Goal: Task Accomplishment & Management: Manage account settings

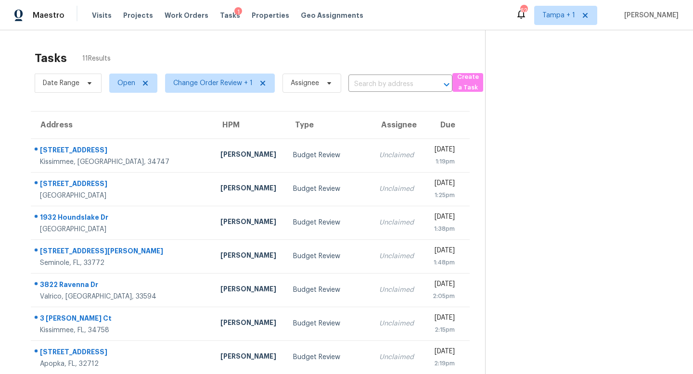
scroll to position [127, 0]
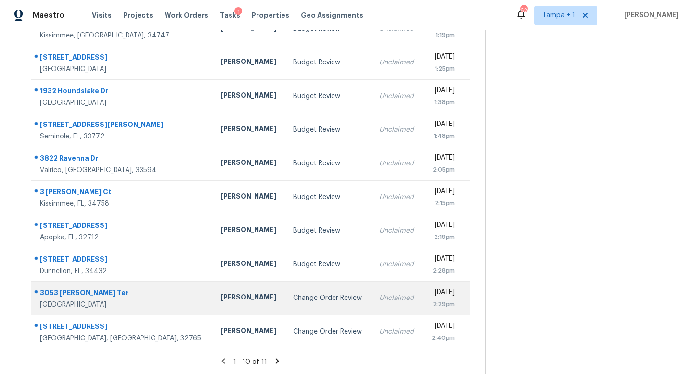
click at [308, 297] on div "Change Order Review" at bounding box center [328, 299] width 71 height 10
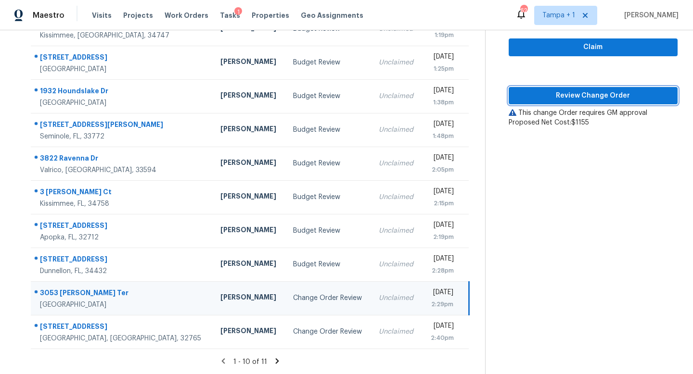
click at [601, 92] on span "Review Change Order" at bounding box center [593, 96] width 154 height 12
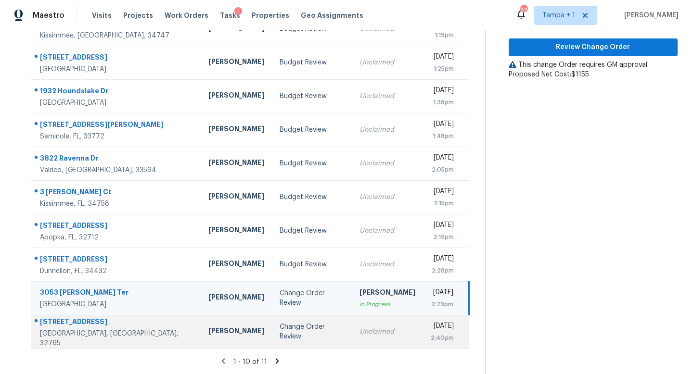
click at [280, 327] on div "Change Order Review" at bounding box center [312, 331] width 65 height 19
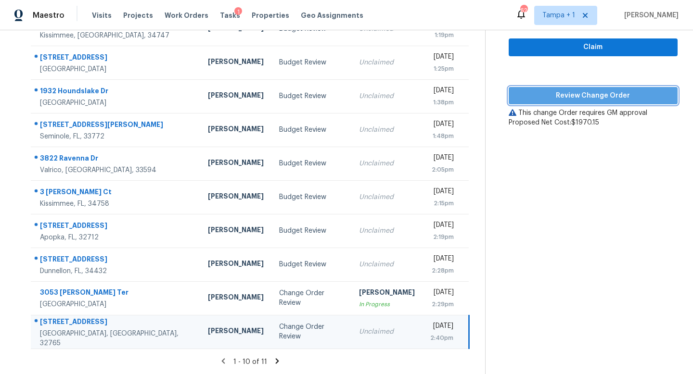
click at [600, 97] on span "Review Change Order" at bounding box center [593, 96] width 154 height 12
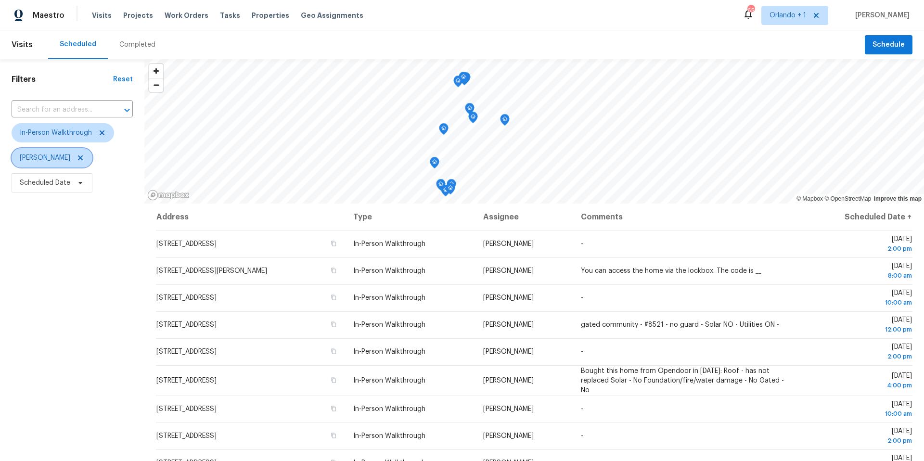
click at [77, 158] on icon at bounding box center [81, 158] width 8 height 8
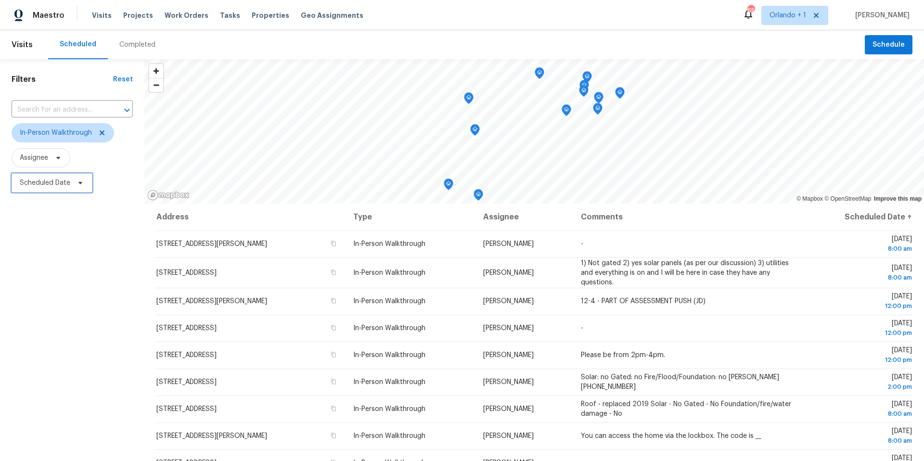
click at [77, 183] on icon at bounding box center [81, 183] width 8 height 8
select select "9"
select select "2025"
select select "10"
select select "2025"
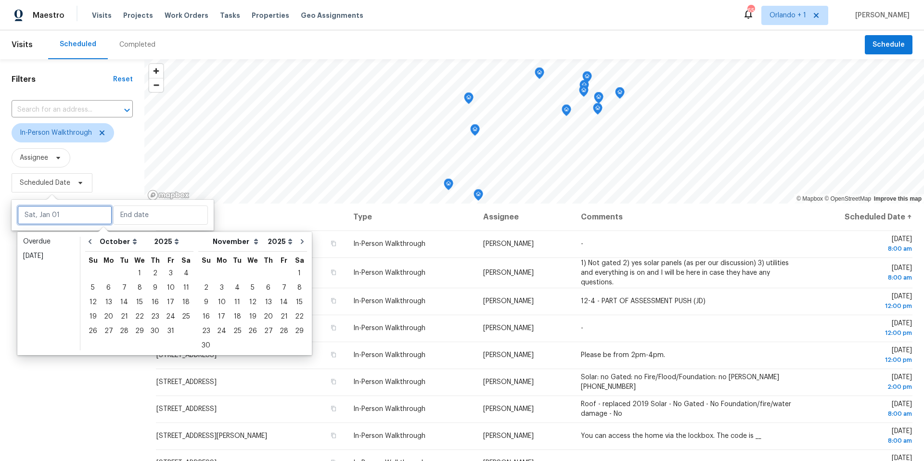
click at [61, 217] on input "text" at bounding box center [64, 215] width 95 height 19
click at [140, 289] on div "8" at bounding box center [139, 287] width 15 height 13
type input "Wed, Oct 08"
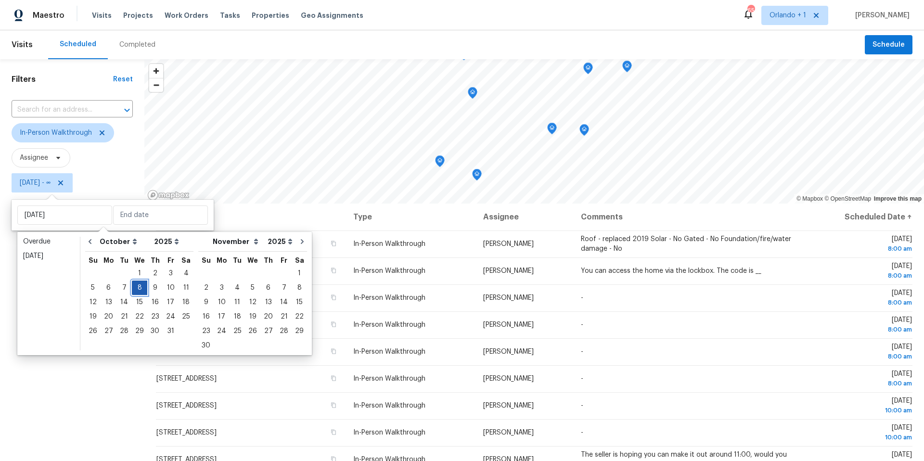
click at [140, 289] on div "8" at bounding box center [139, 287] width 15 height 13
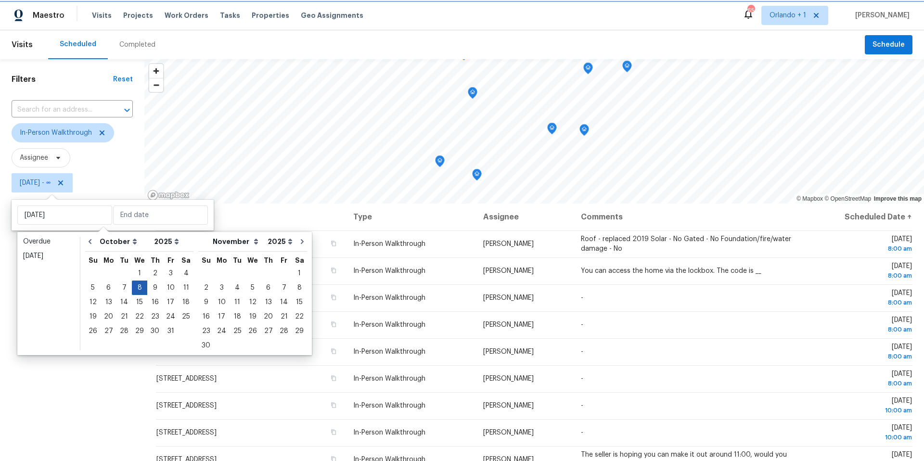
type input "Wed, Oct 08"
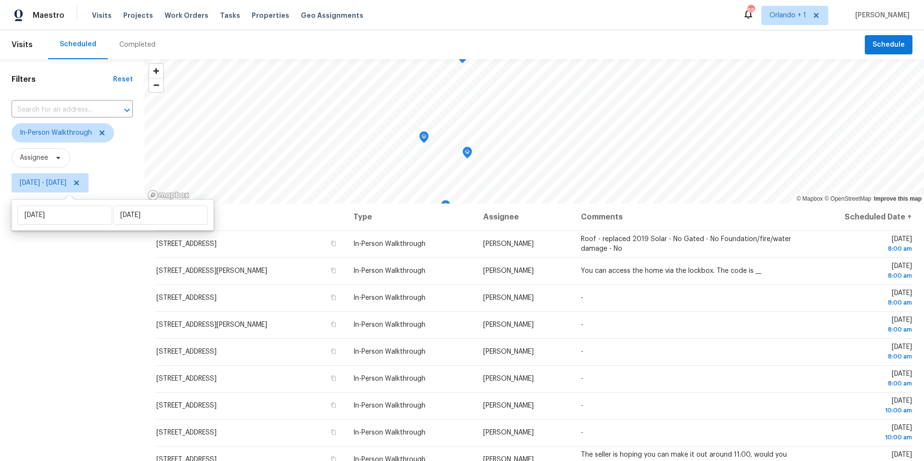
click at [36, 335] on div "Filters Reset ​ In-Person Walkthrough Assignee Wed, Oct 08 - Wed, Oct 08" at bounding box center [72, 315] width 144 height 513
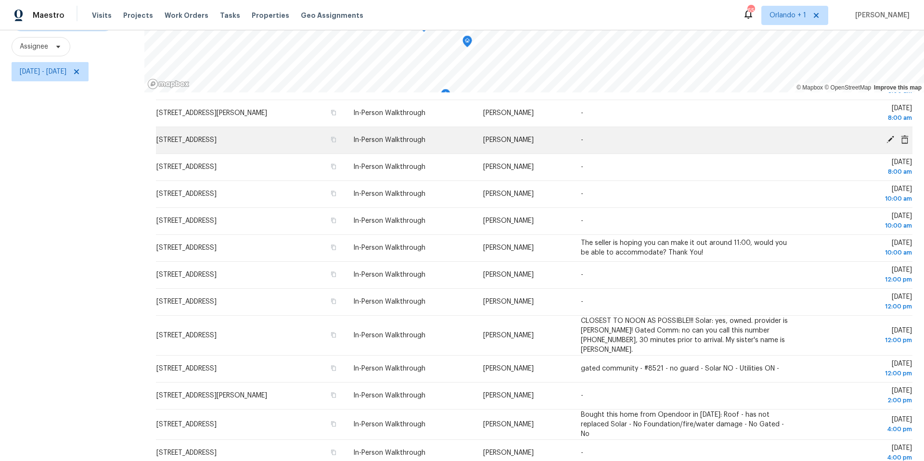
scroll to position [101, 0]
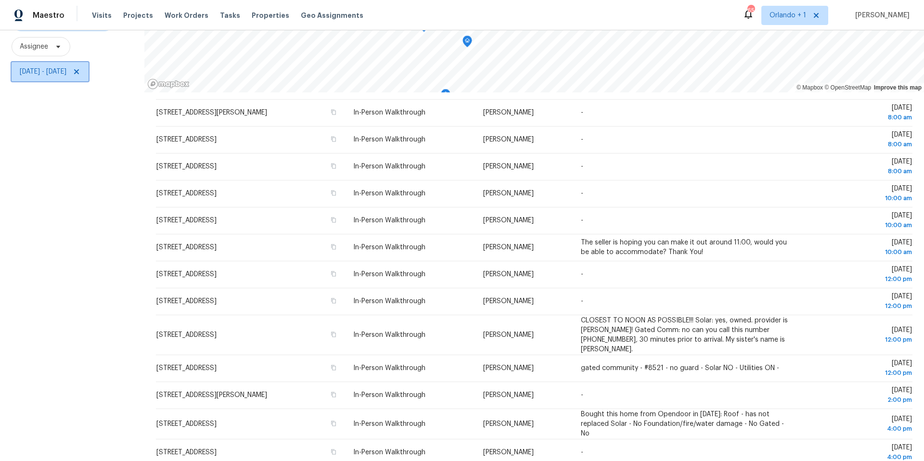
click at [66, 74] on span "Wed, Oct 08 - Wed, Oct 08" at bounding box center [43, 72] width 47 height 10
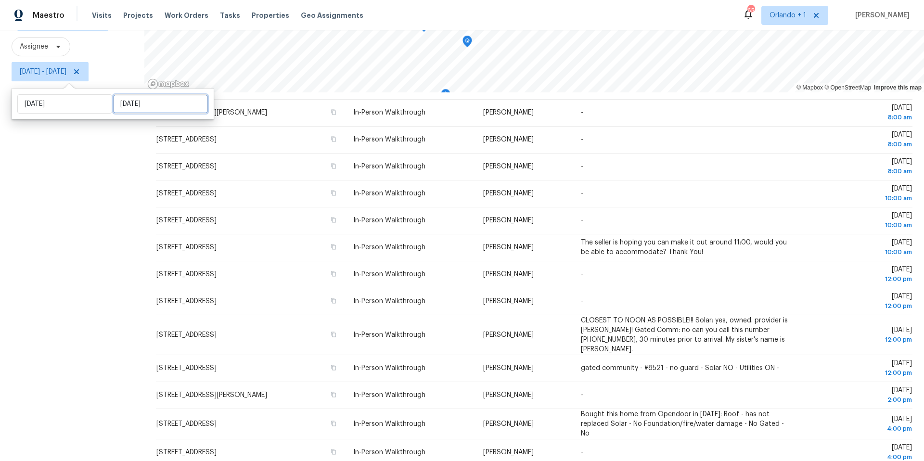
click at [125, 101] on input "Wed, Oct 08" at bounding box center [160, 103] width 95 height 19
select select "9"
select select "2025"
select select "10"
select select "2025"
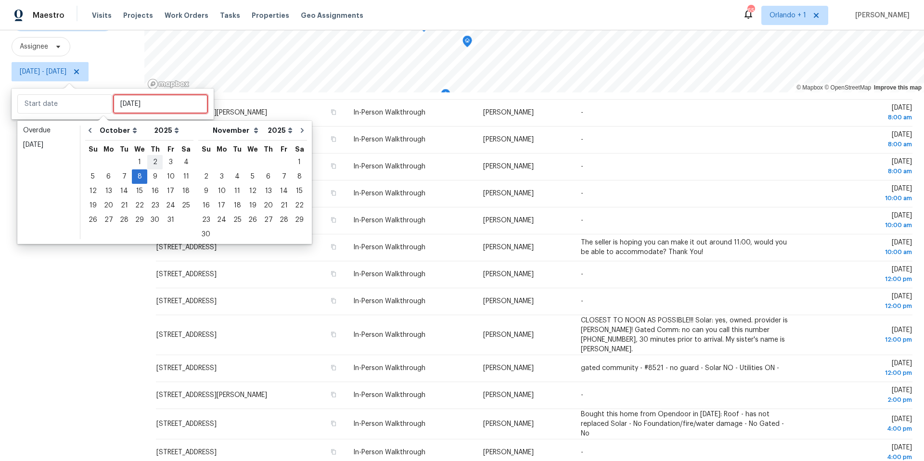
type input "Thu, Oct 02"
type input "Wed, Oct 08"
click at [155, 176] on div "9" at bounding box center [154, 176] width 15 height 13
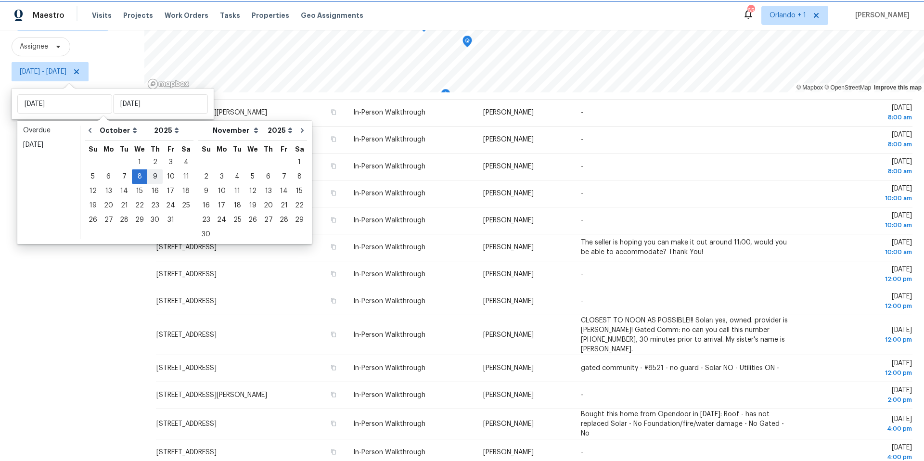
type input "Thu, Oct 09"
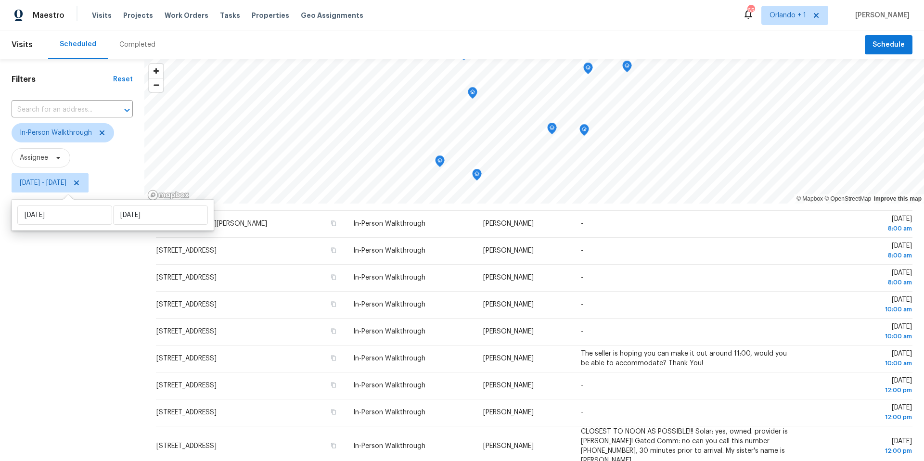
click at [97, 283] on div "Filters Reset ​ In-Person Walkthrough Assignee Wed, Oct 08 - Thu, Oct 09" at bounding box center [72, 315] width 144 height 513
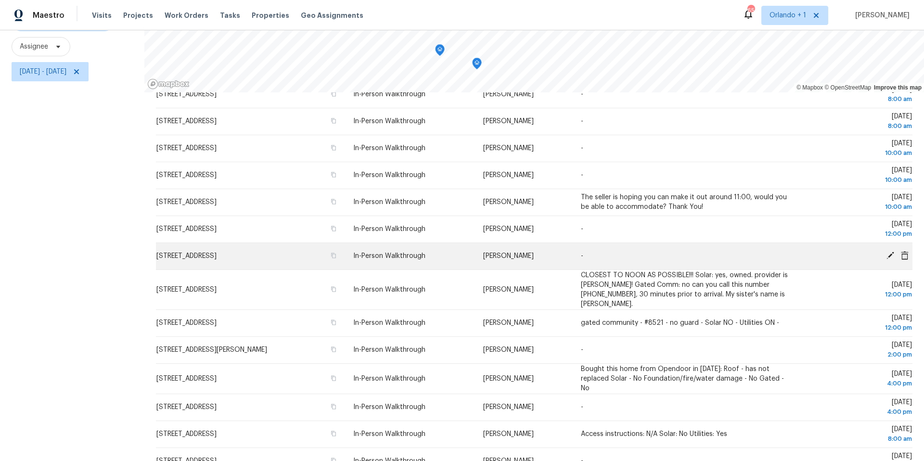
scroll to position [127, 0]
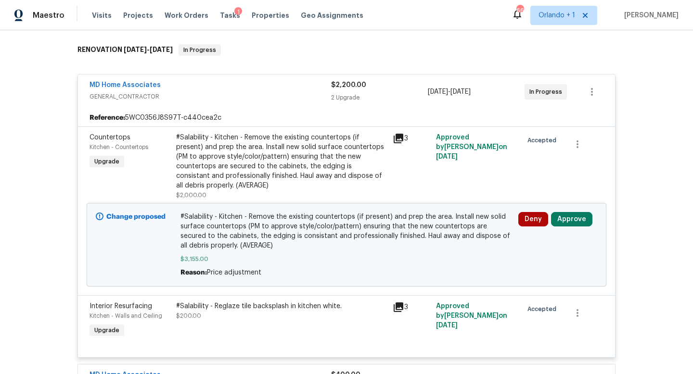
scroll to position [202, 0]
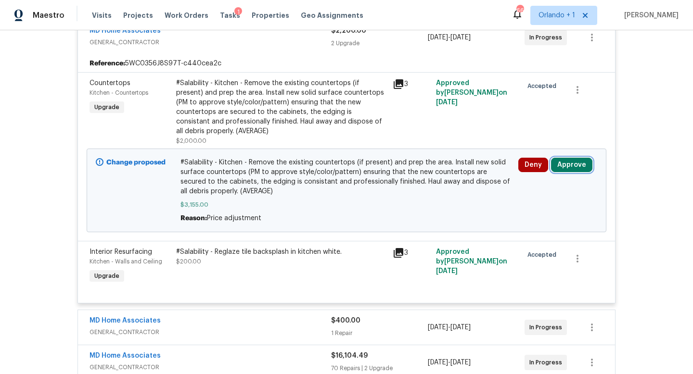
click at [570, 163] on button "Approve" at bounding box center [571, 165] width 41 height 14
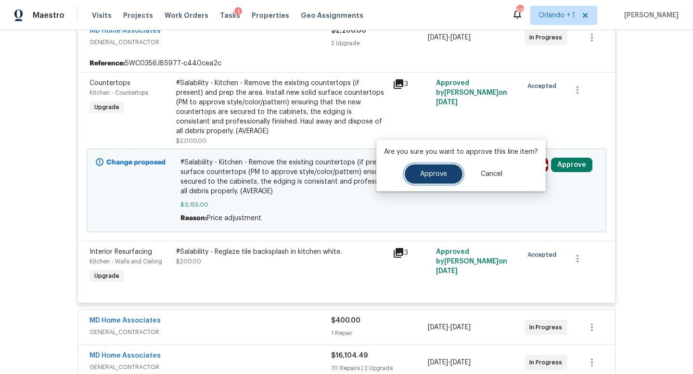
click at [437, 171] on span "Approve" at bounding box center [433, 174] width 27 height 7
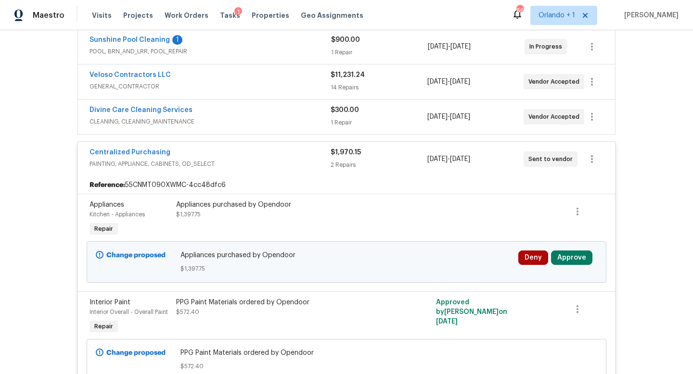
scroll to position [240, 0]
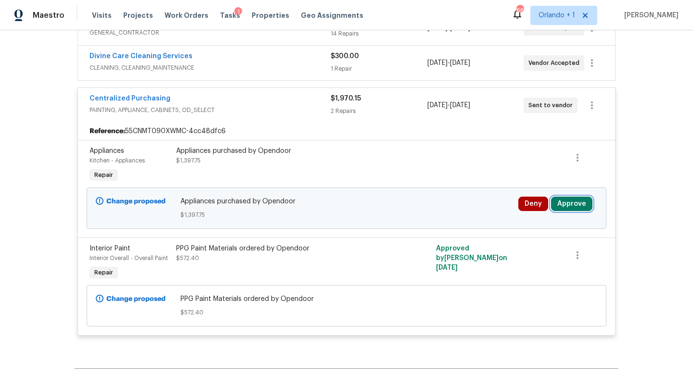
click at [578, 206] on button "Approve" at bounding box center [571, 204] width 41 height 14
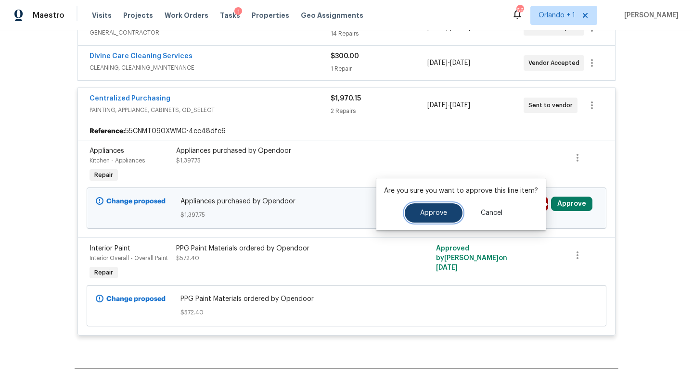
click at [444, 213] on span "Approve" at bounding box center [433, 213] width 27 height 7
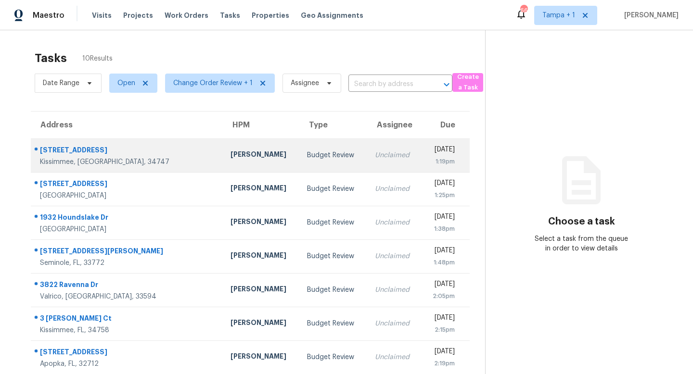
click at [375, 158] on div "Unclaimed" at bounding box center [394, 156] width 39 height 10
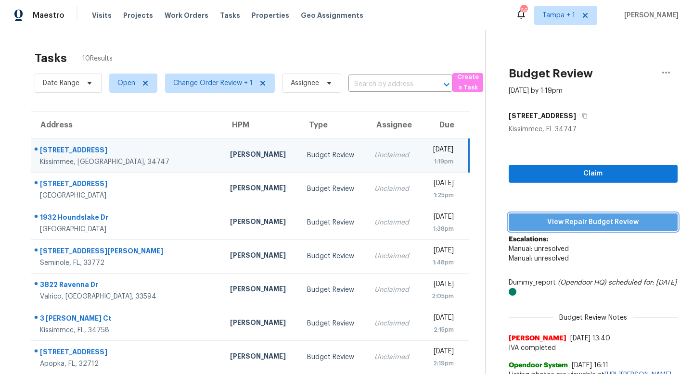
click at [573, 219] on span "View Repair Budget Review" at bounding box center [593, 223] width 154 height 12
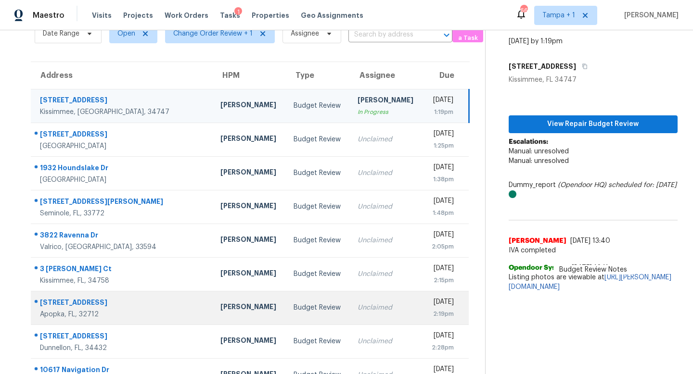
scroll to position [109, 0]
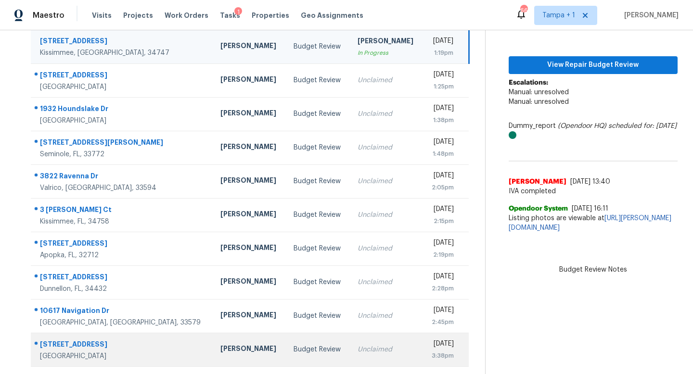
click at [293, 356] on td "Budget Review" at bounding box center [318, 350] width 64 height 34
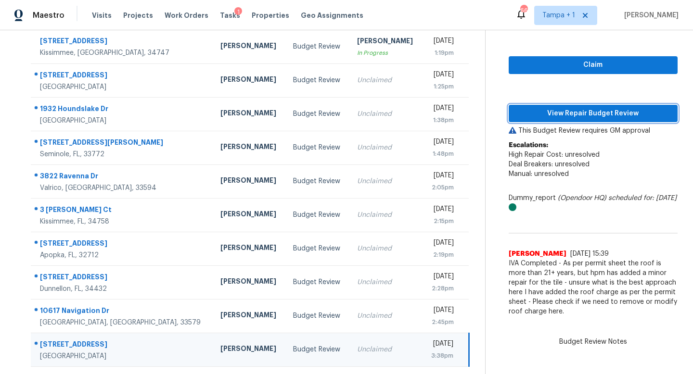
click at [581, 113] on span "View Repair Budget Review" at bounding box center [593, 114] width 154 height 12
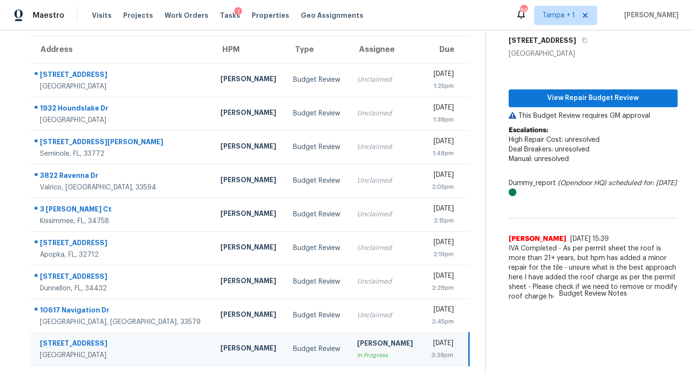
scroll to position [75, 0]
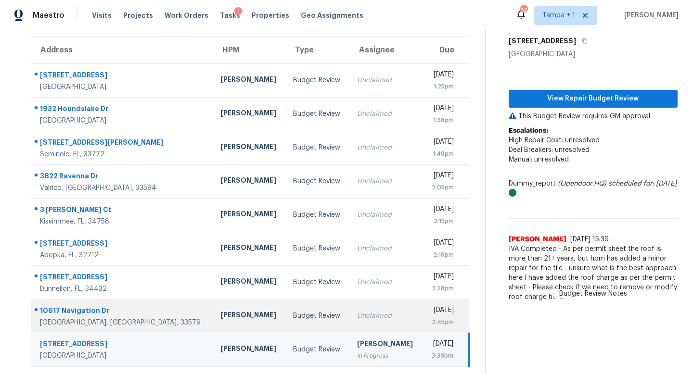
click at [349, 321] on td "Unclaimed" at bounding box center [385, 316] width 73 height 34
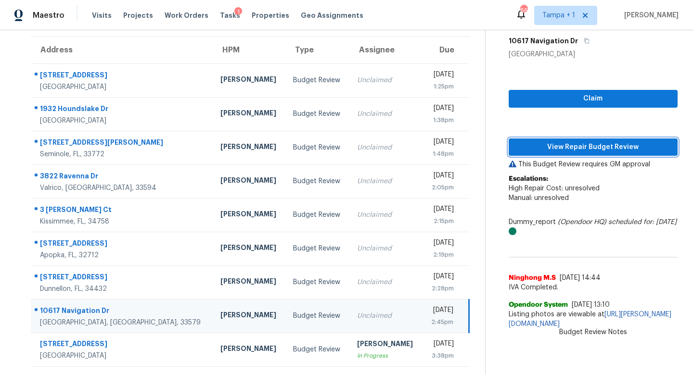
click at [591, 145] on span "View Repair Budget Review" at bounding box center [593, 148] width 154 height 12
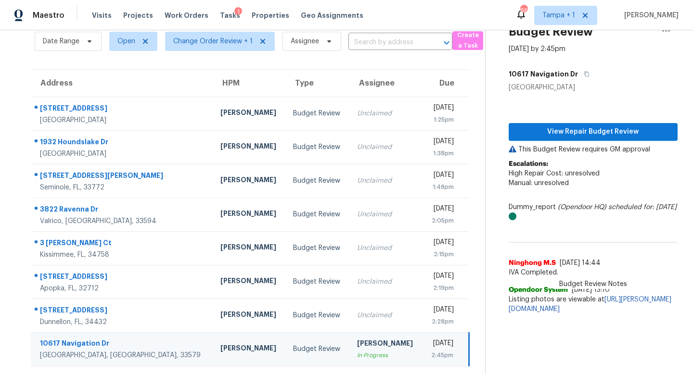
scroll to position [41, 0]
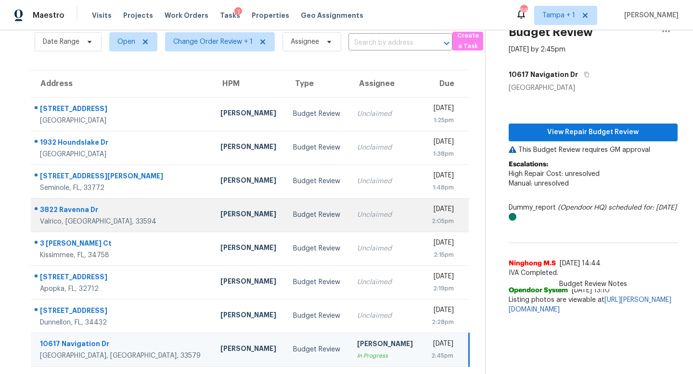
click at [357, 219] on div "Unclaimed" at bounding box center [385, 215] width 57 height 10
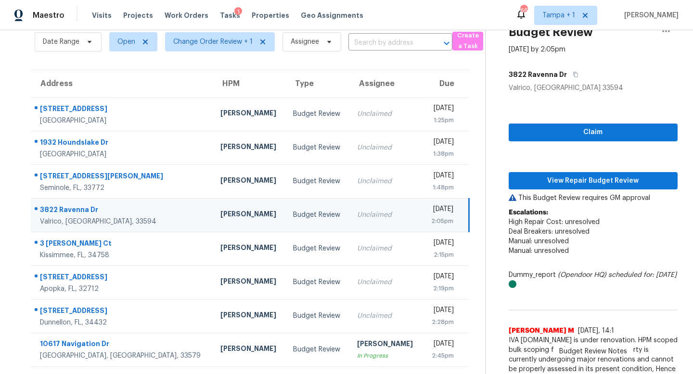
scroll to position [56, 0]
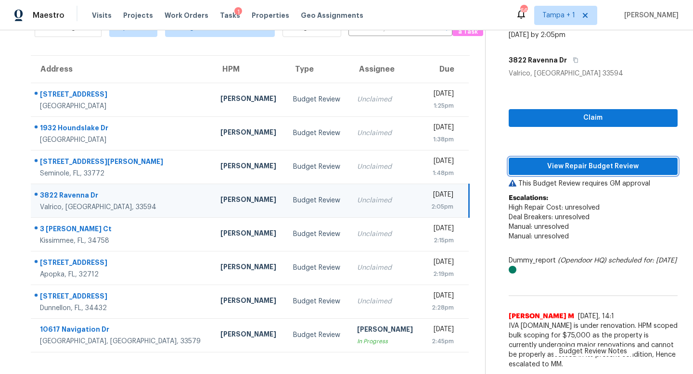
click at [598, 167] on span "View Repair Budget Review" at bounding box center [593, 167] width 154 height 12
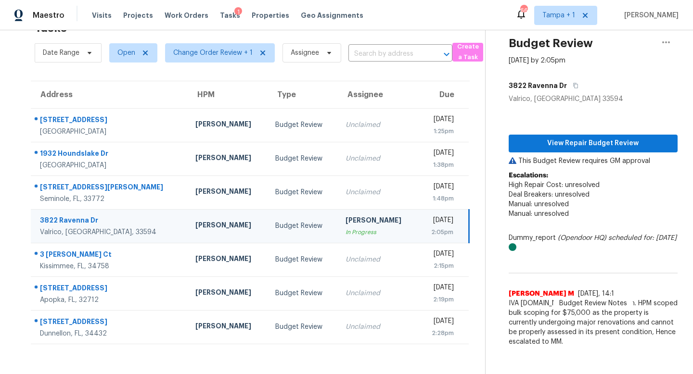
scroll to position [30, 0]
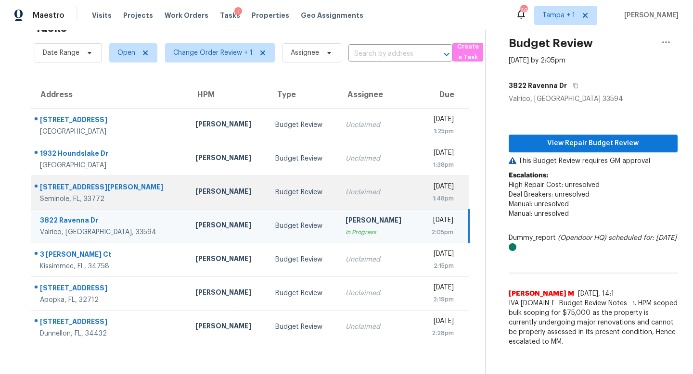
click at [286, 199] on td "Budget Review" at bounding box center [303, 193] width 70 height 34
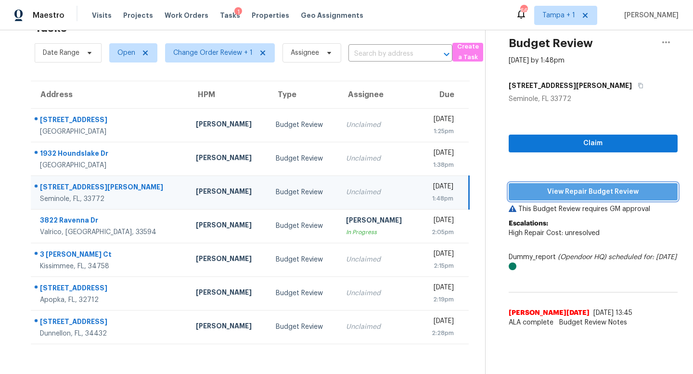
click at [587, 195] on span "View Repair Budget Review" at bounding box center [593, 192] width 154 height 12
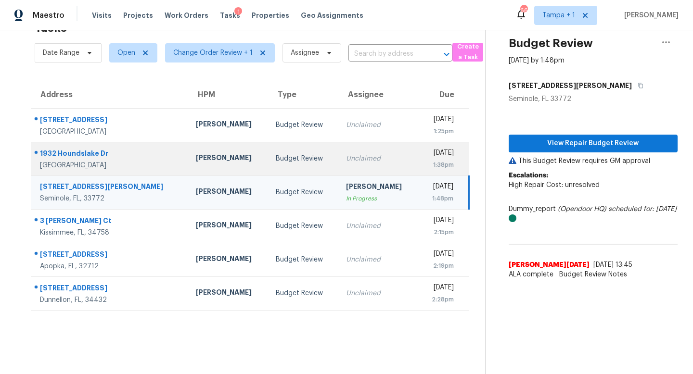
click at [338, 150] on td "Unclaimed" at bounding box center [378, 159] width 80 height 34
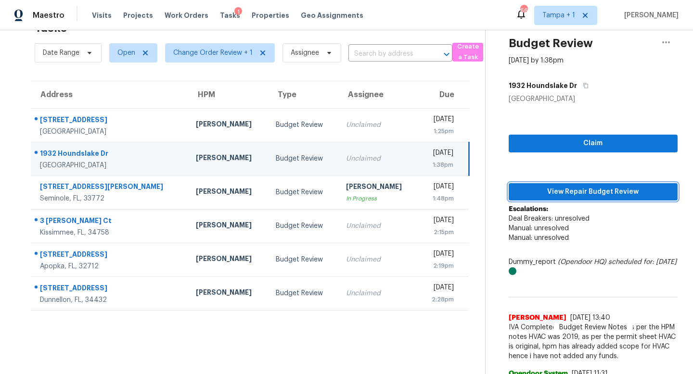
click at [589, 192] on span "View Repair Budget Review" at bounding box center [593, 192] width 154 height 12
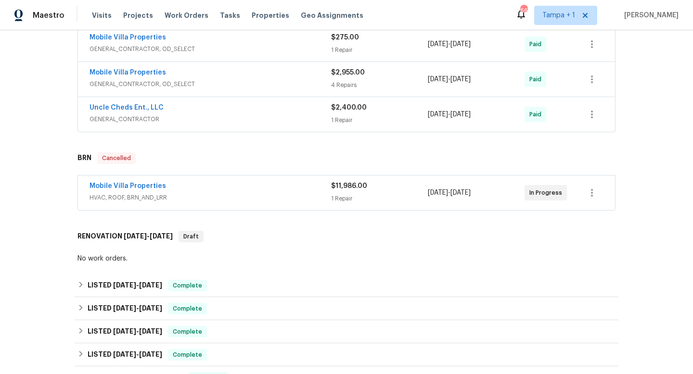
scroll to position [234, 0]
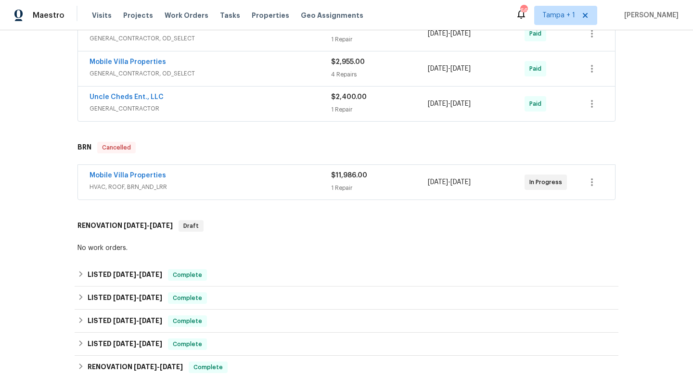
click at [244, 178] on div "Mobile Villa Properties" at bounding box center [211, 177] width 242 height 12
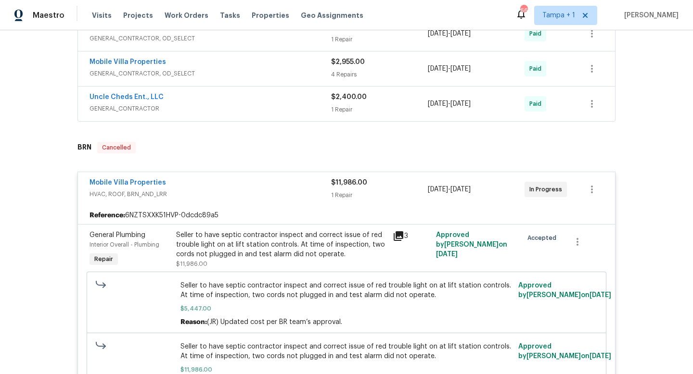
scroll to position [306, 0]
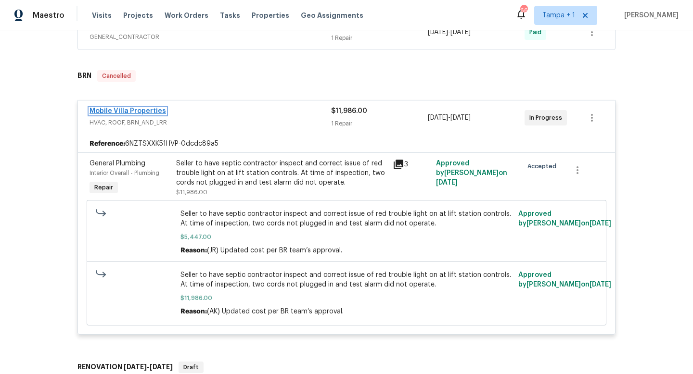
click at [153, 109] on link "Mobile Villa Properties" at bounding box center [128, 111] width 77 height 7
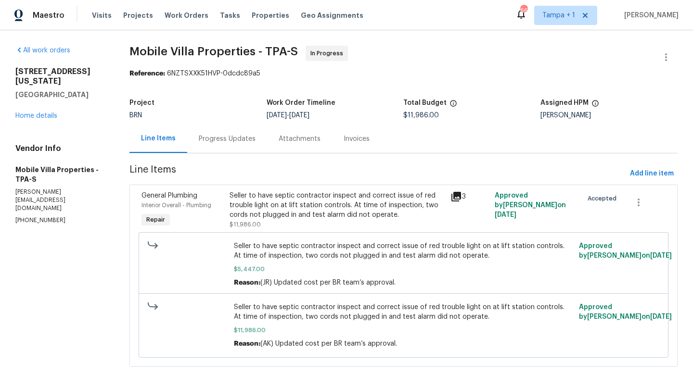
click at [230, 139] on div "Progress Updates" at bounding box center [227, 139] width 57 height 10
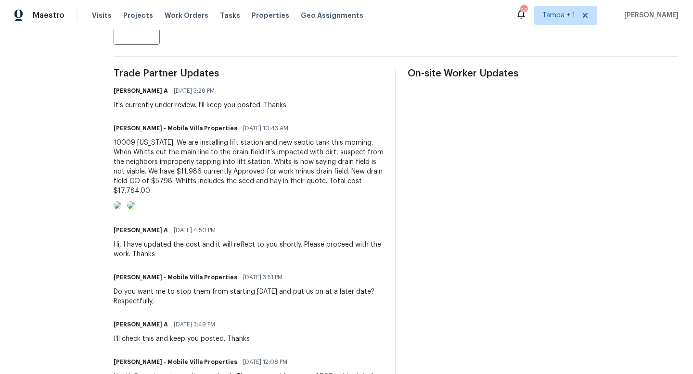
scroll to position [249, 0]
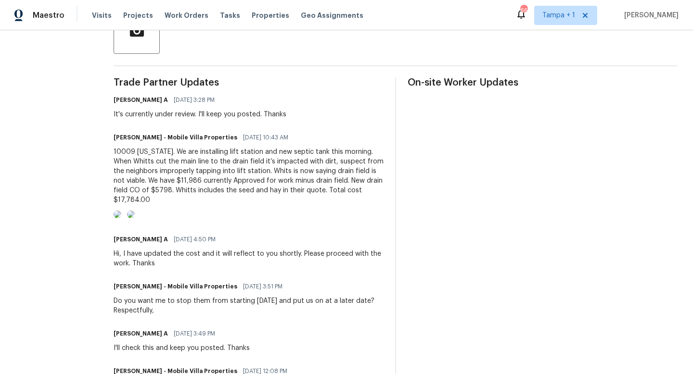
click at [121, 219] on img at bounding box center [118, 215] width 8 height 8
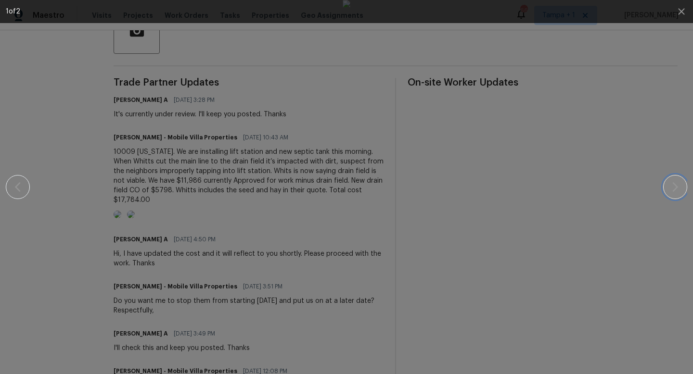
click at [671, 185] on icon "button" at bounding box center [676, 187] width 12 height 12
click at [580, 130] on div at bounding box center [346, 187] width 610 height 374
click at [586, 130] on div at bounding box center [346, 187] width 610 height 374
click at [641, 145] on div at bounding box center [346, 187] width 610 height 374
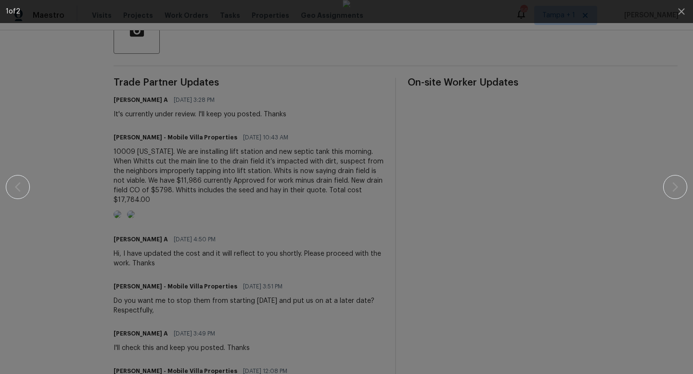
click at [36, 161] on div at bounding box center [347, 187] width 682 height 374
click at [682, 15] on icon "button" at bounding box center [682, 12] width 12 height 12
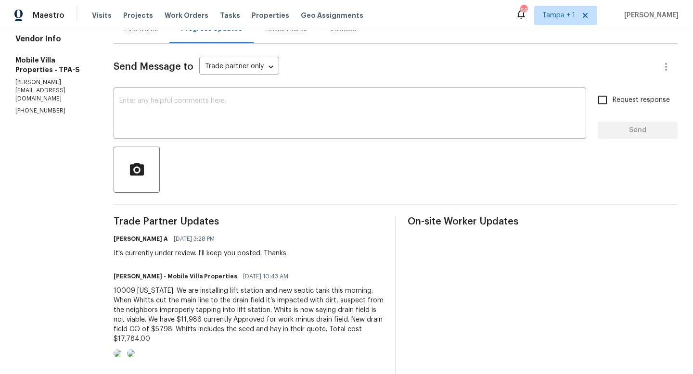
scroll to position [44, 0]
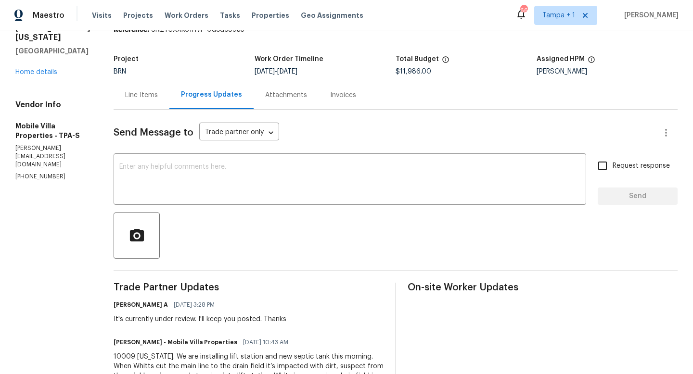
click at [125, 91] on div "Line Items" at bounding box center [141, 95] width 33 height 10
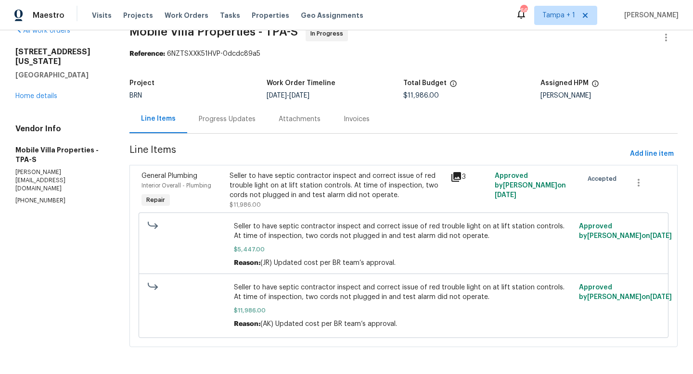
scroll to position [20, 0]
click at [330, 294] on span "Seller to have septic contractor inspect and correct issue of red trouble light…" at bounding box center [403, 292] width 339 height 19
click at [277, 293] on span "Seller to have septic contractor inspect and correct issue of red trouble light…" at bounding box center [403, 292] width 339 height 19
click at [324, 193] on div "Seller to have septic contractor inspect and correct issue of red trouble light…" at bounding box center [337, 185] width 215 height 29
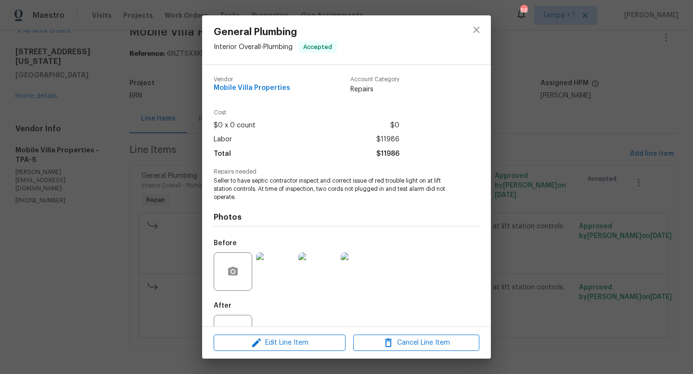
scroll to position [37, 0]
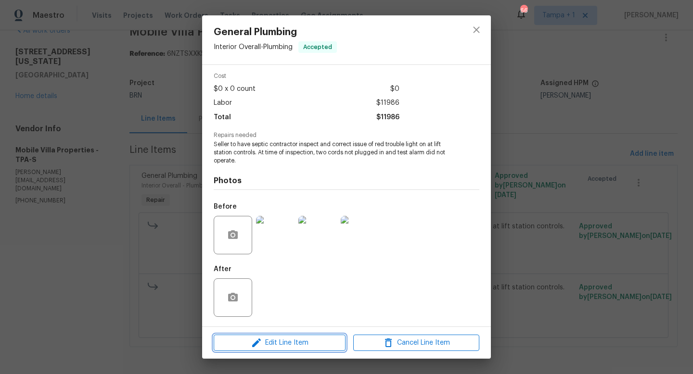
click at [296, 345] on span "Edit Line Item" at bounding box center [280, 343] width 126 height 12
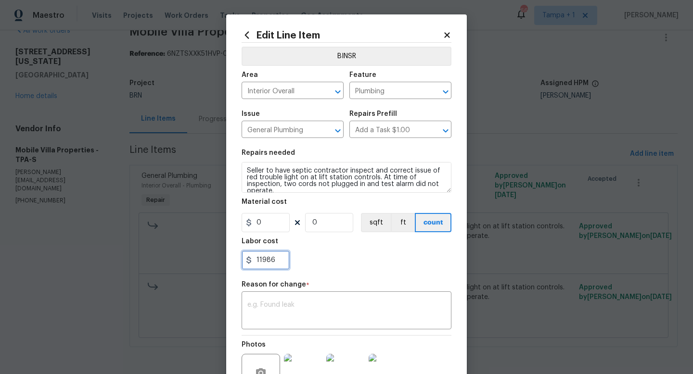
drag, startPoint x: 278, startPoint y: 262, endPoint x: 256, endPoint y: 260, distance: 22.2
click at [256, 260] on input "11986" at bounding box center [266, 260] width 48 height 19
type input "17784"
click at [261, 301] on div "x ​" at bounding box center [347, 312] width 210 height 36
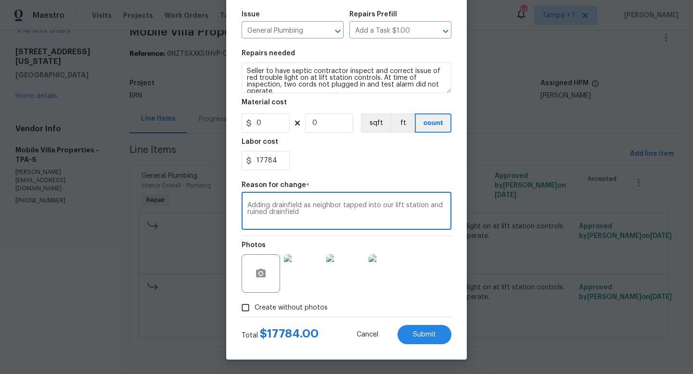
scroll to position [100, 0]
type textarea "Adding drainfield as neighbor tapped into our lift station and ruined drainfield"
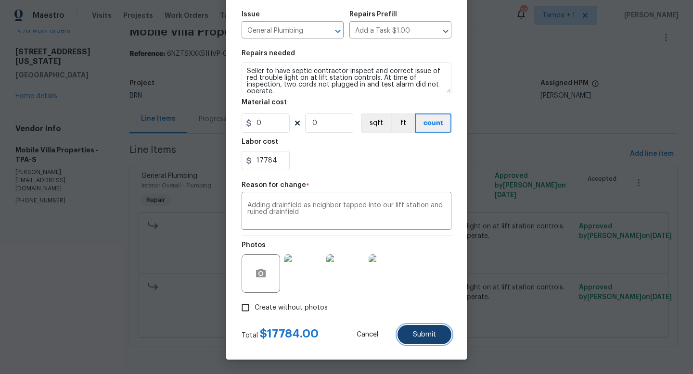
click at [429, 333] on span "Submit" at bounding box center [424, 335] width 23 height 7
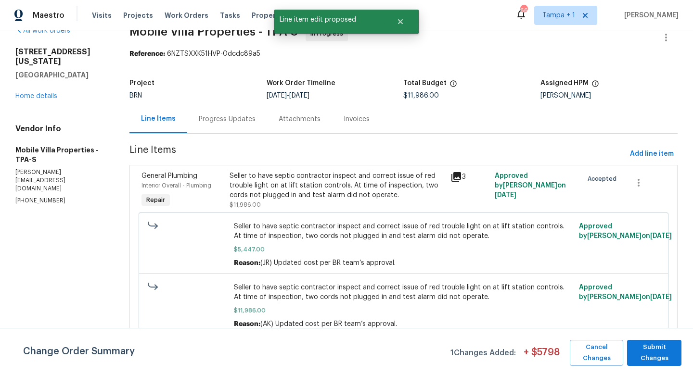
scroll to position [0, 0]
click at [651, 349] on span "Submit Changes" at bounding box center [654, 353] width 45 height 22
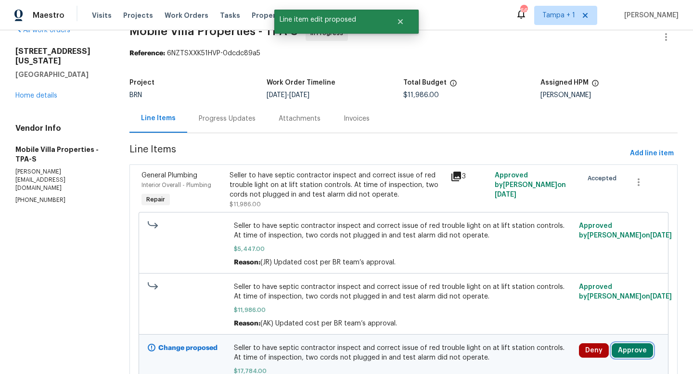
click at [640, 356] on button "Approve" at bounding box center [632, 351] width 41 height 14
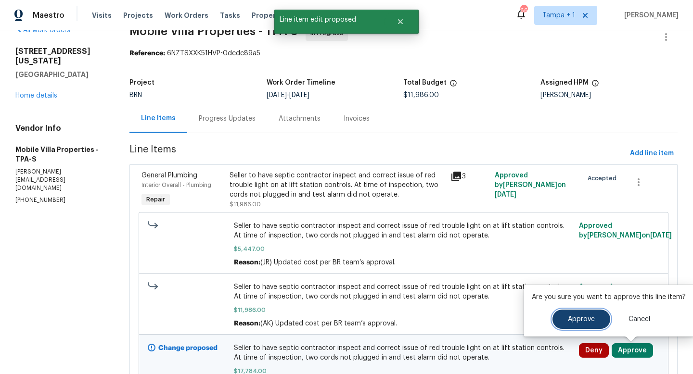
click at [595, 321] on button "Approve" at bounding box center [582, 319] width 58 height 19
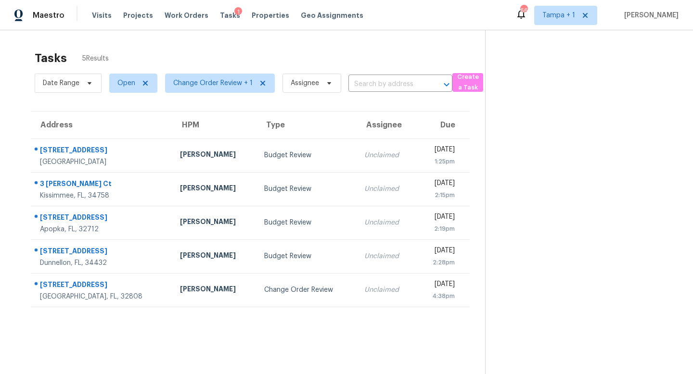
scroll to position [30, 0]
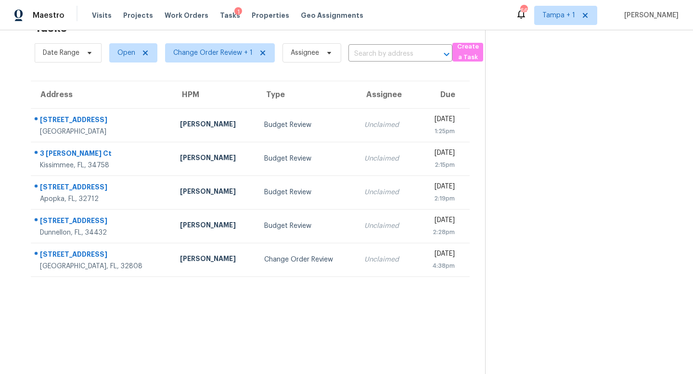
click at [313, 259] on div "Change Order Review" at bounding box center [306, 260] width 84 height 10
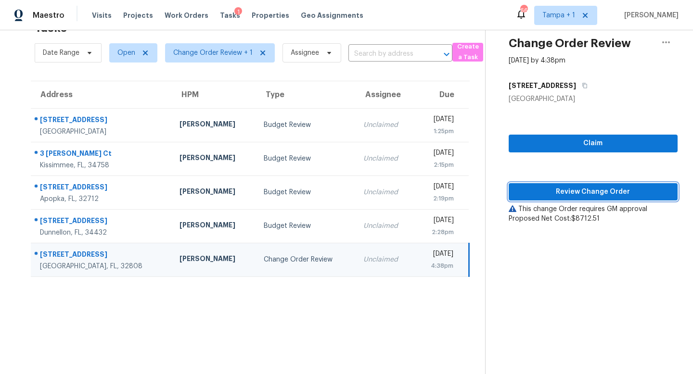
click at [576, 185] on button "Review Change Order" at bounding box center [593, 192] width 169 height 18
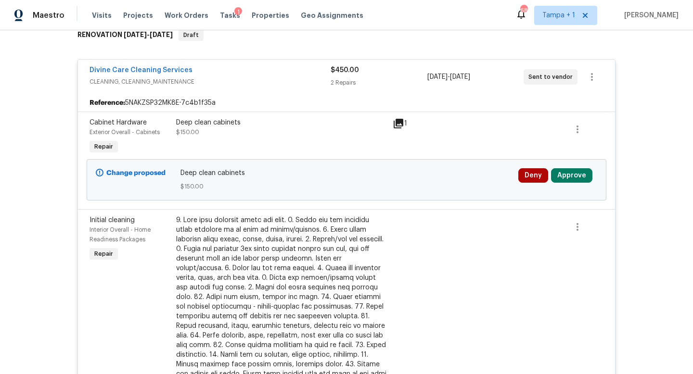
scroll to position [195, 0]
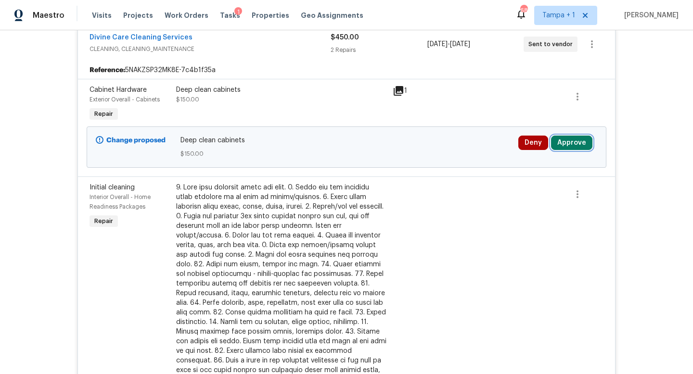
click at [574, 142] on button "Approve" at bounding box center [571, 143] width 41 height 14
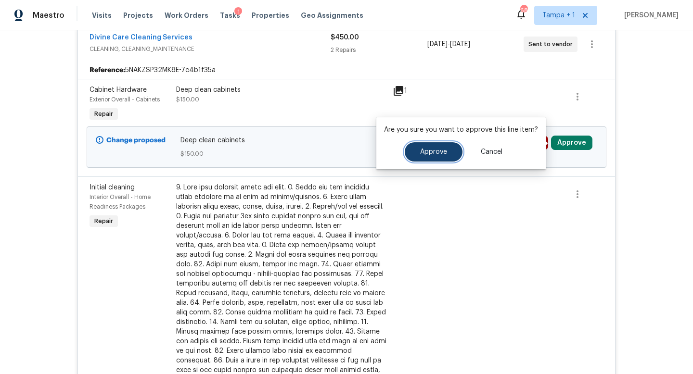
click at [434, 155] on button "Approve" at bounding box center [434, 151] width 58 height 19
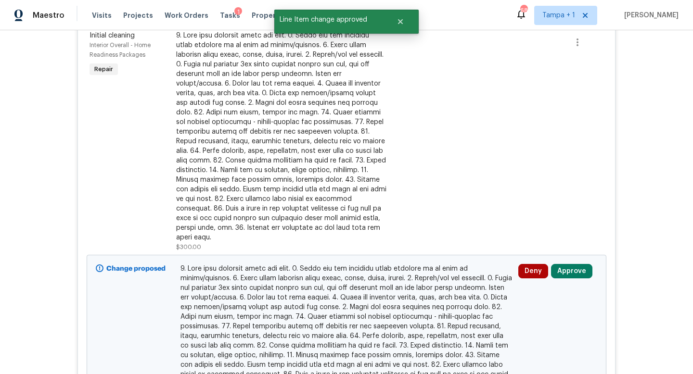
scroll to position [254, 0]
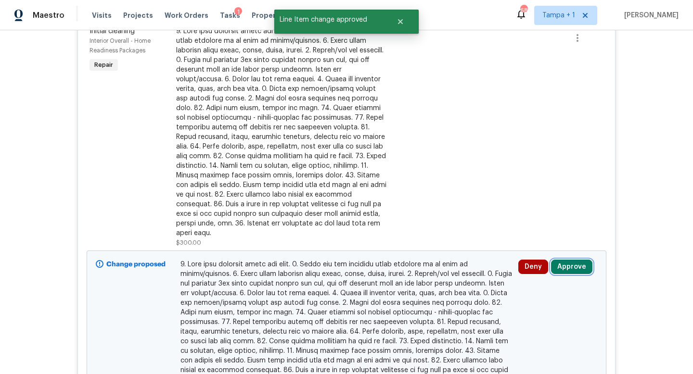
click at [573, 260] on button "Approve" at bounding box center [571, 267] width 41 height 14
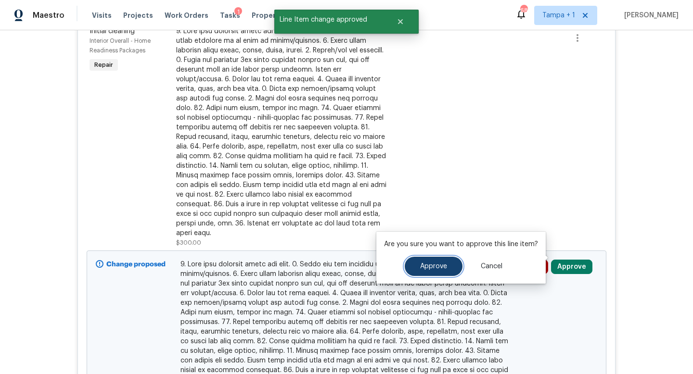
click at [441, 270] on button "Approve" at bounding box center [434, 266] width 58 height 19
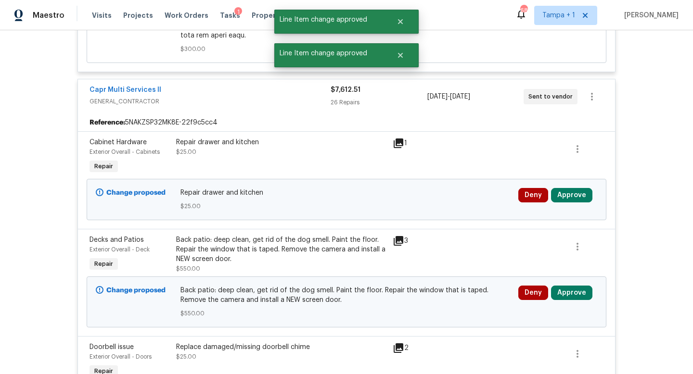
scroll to position [695, 0]
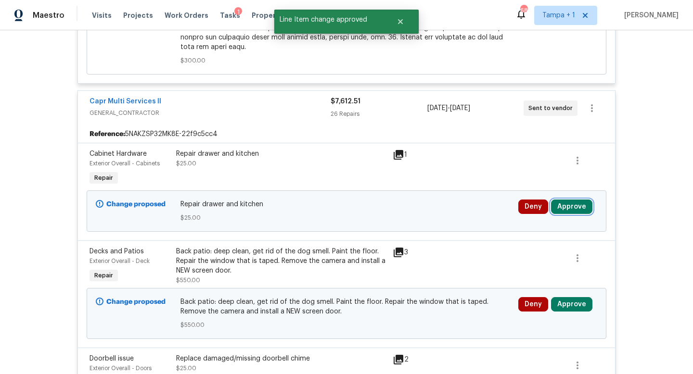
click at [569, 200] on button "Approve" at bounding box center [571, 207] width 41 height 14
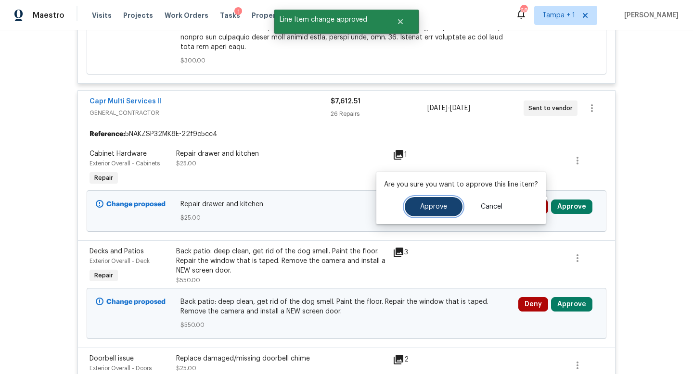
click at [447, 205] on button "Approve" at bounding box center [434, 206] width 58 height 19
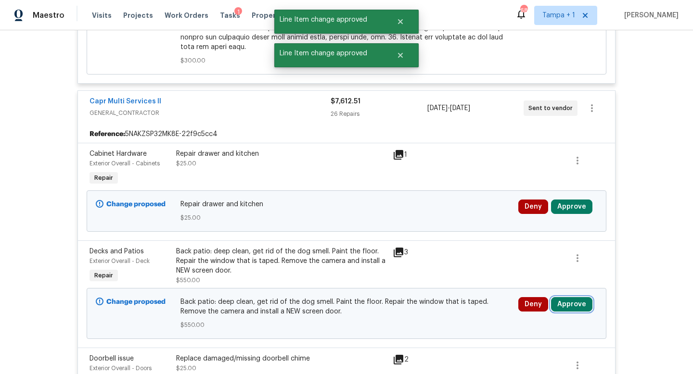
click at [572, 297] on button "Approve" at bounding box center [571, 304] width 41 height 14
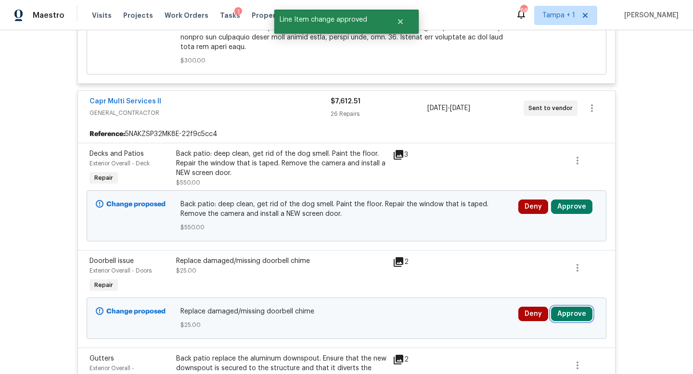
click at [579, 307] on button "Approve" at bounding box center [571, 314] width 41 height 14
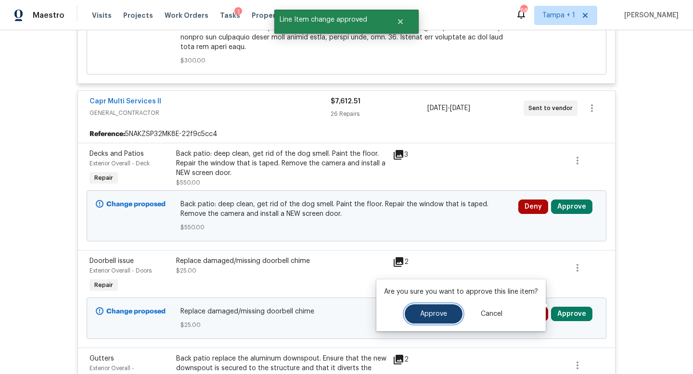
click at [435, 309] on button "Approve" at bounding box center [434, 314] width 58 height 19
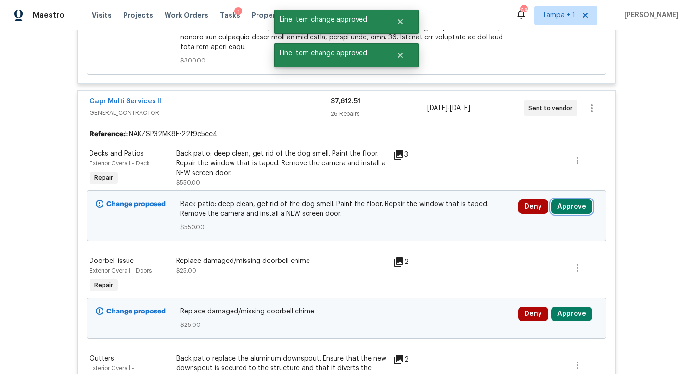
click at [576, 200] on button "Approve" at bounding box center [571, 207] width 41 height 14
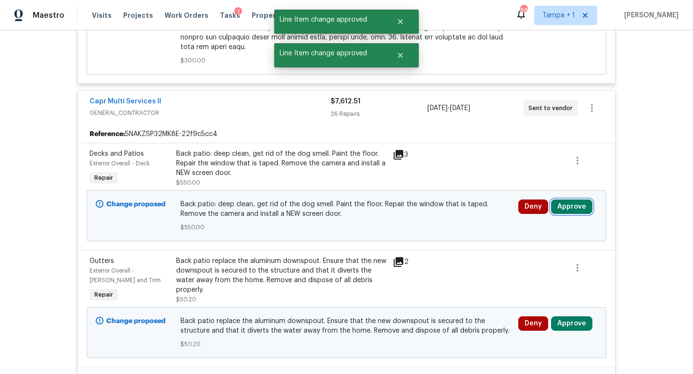
click at [569, 200] on button "Approve" at bounding box center [571, 207] width 41 height 14
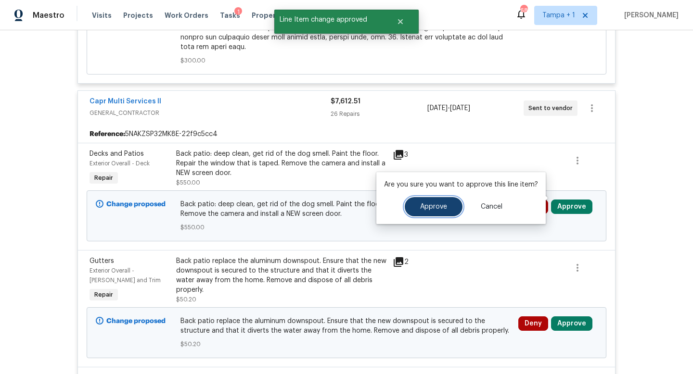
click at [430, 208] on span "Approve" at bounding box center [433, 207] width 27 height 7
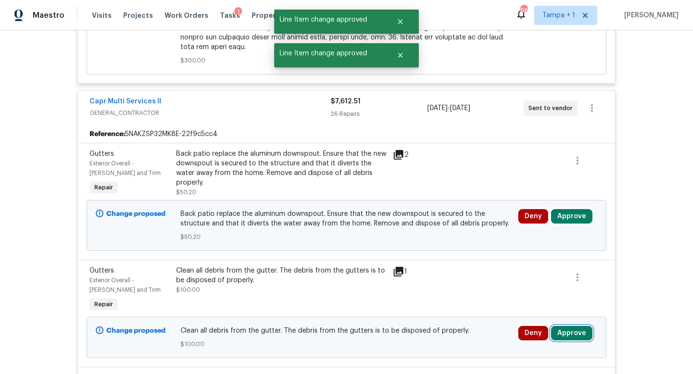
click at [571, 326] on button "Approve" at bounding box center [571, 333] width 41 height 14
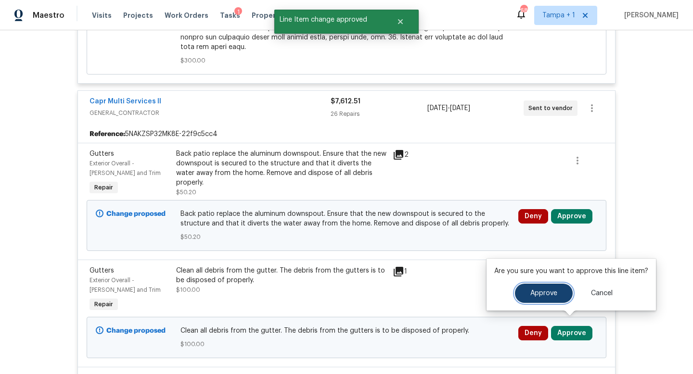
click at [530, 295] on span "Approve" at bounding box center [543, 293] width 27 height 7
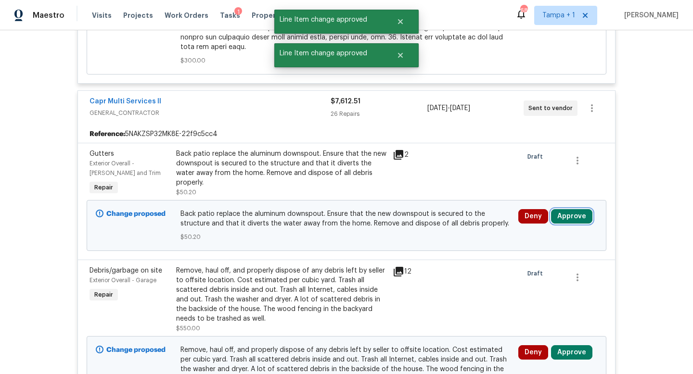
click at [569, 209] on button "Approve" at bounding box center [571, 216] width 41 height 14
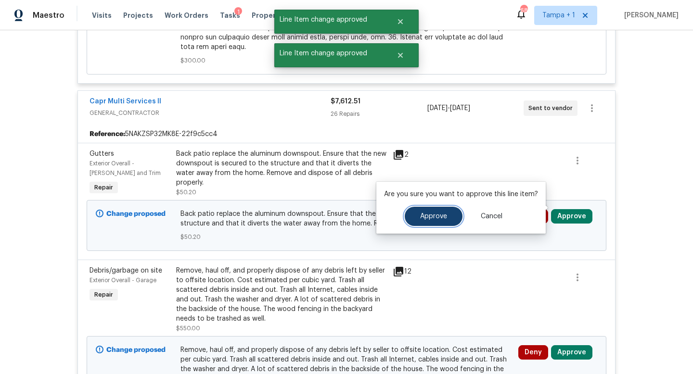
click at [440, 213] on span "Approve" at bounding box center [433, 216] width 27 height 7
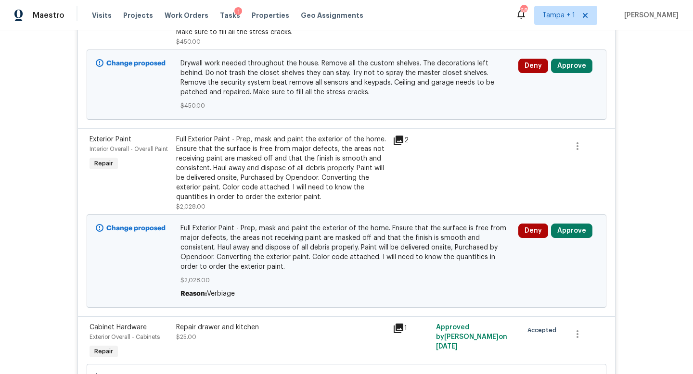
scroll to position [3113, 0]
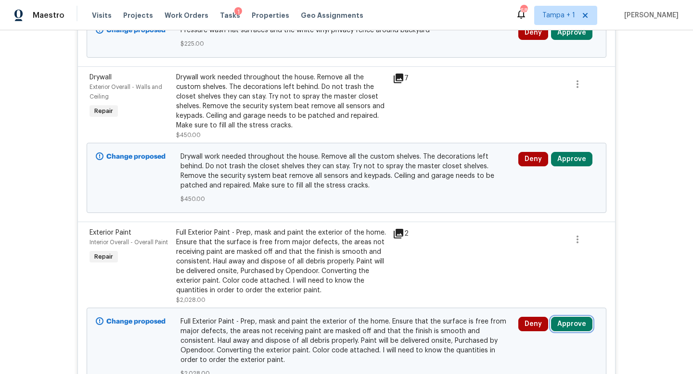
click at [568, 332] on button "Approve" at bounding box center [571, 324] width 41 height 14
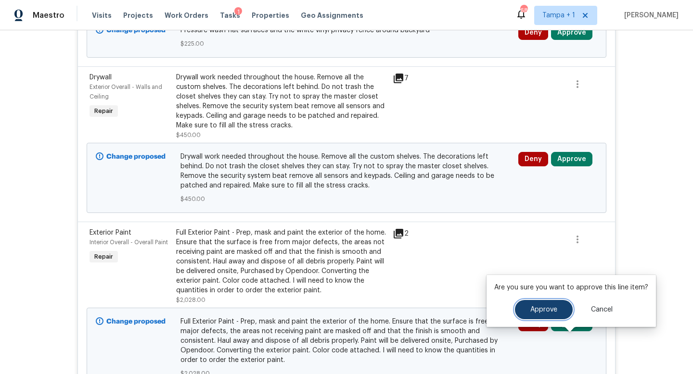
click at [532, 317] on button "Approve" at bounding box center [544, 309] width 58 height 19
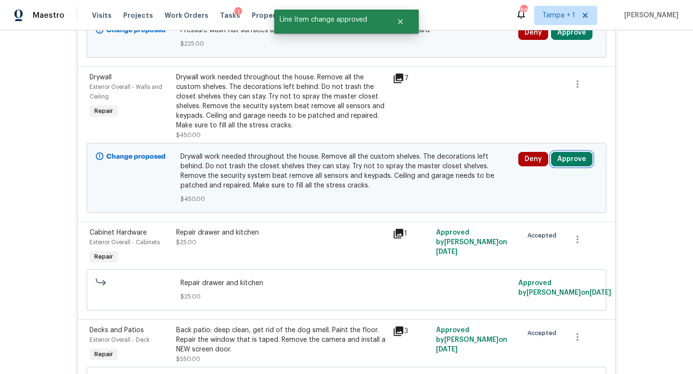
click at [573, 167] on button "Approve" at bounding box center [571, 159] width 41 height 14
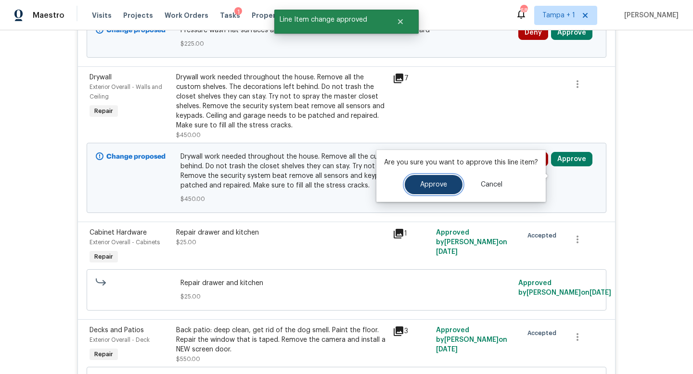
click at [437, 182] on span "Approve" at bounding box center [433, 184] width 27 height 7
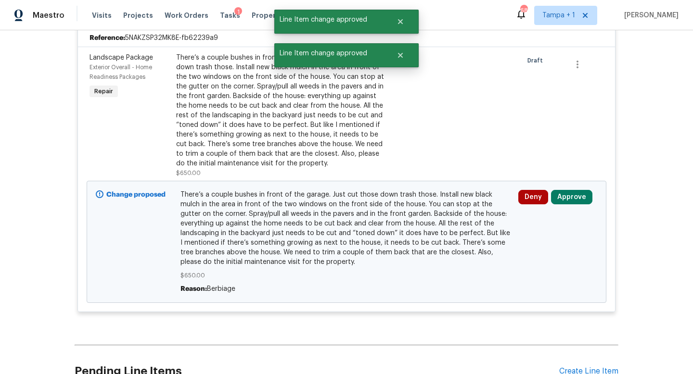
scroll to position [3981, 0]
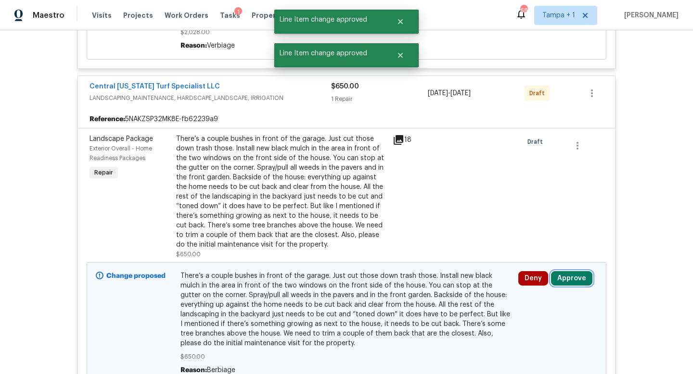
click at [568, 286] on button "Approve" at bounding box center [571, 278] width 41 height 14
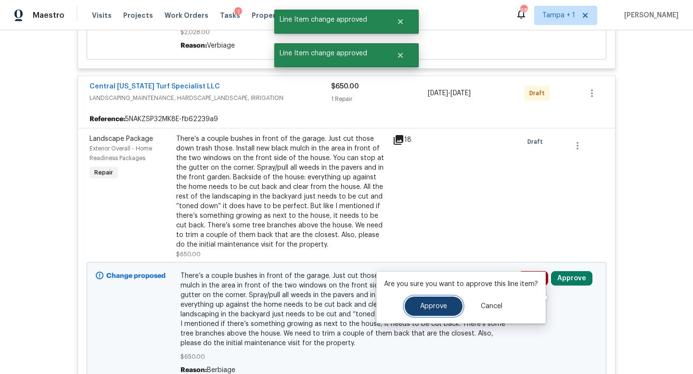
click at [438, 307] on span "Approve" at bounding box center [433, 306] width 27 height 7
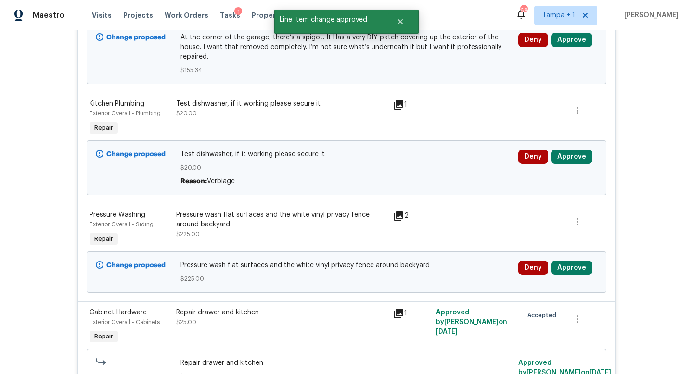
scroll to position [2840, 0]
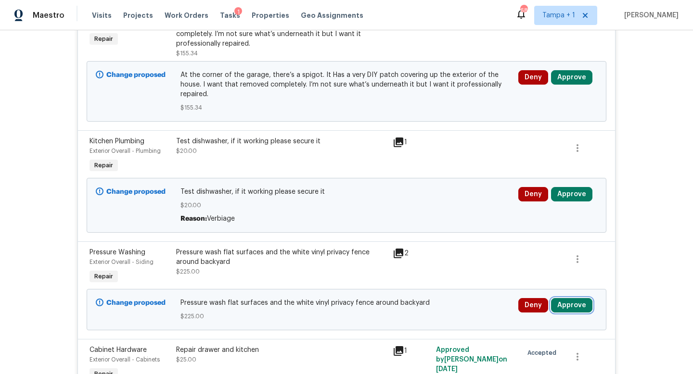
click at [562, 313] on button "Approve" at bounding box center [571, 305] width 41 height 14
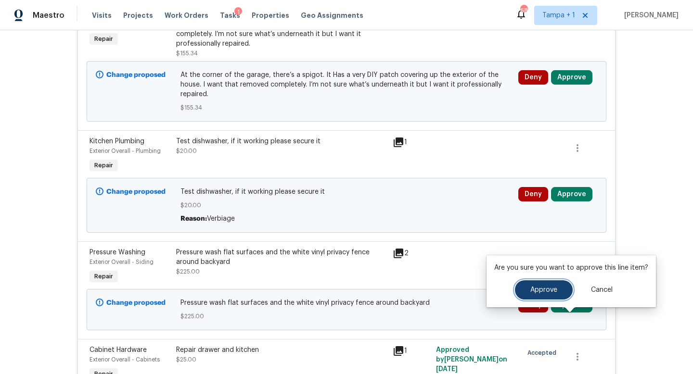
click at [535, 283] on button "Approve" at bounding box center [544, 290] width 58 height 19
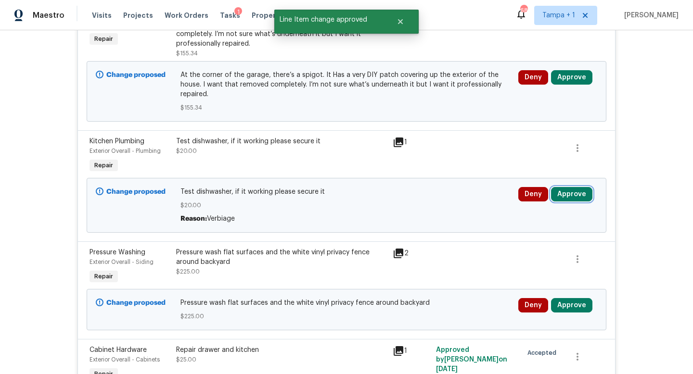
click at [576, 202] on button "Approve" at bounding box center [571, 194] width 41 height 14
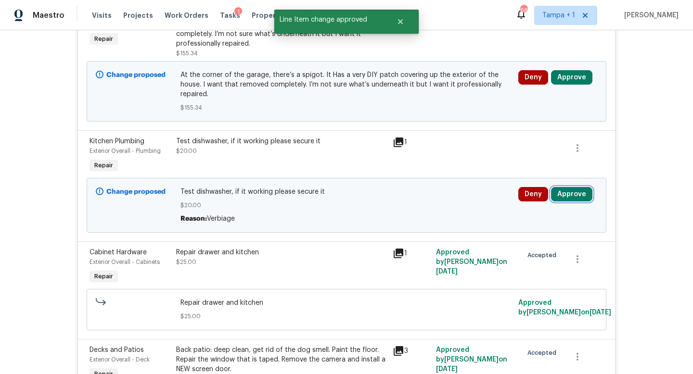
click at [571, 202] on button "Approve" at bounding box center [571, 194] width 41 height 14
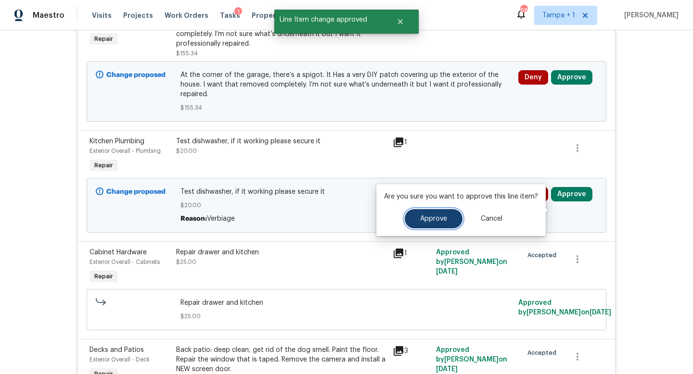
click at [412, 224] on button "Approve" at bounding box center [434, 218] width 58 height 19
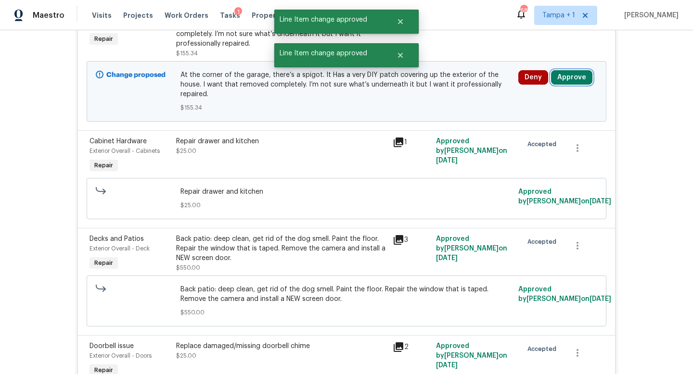
click at [566, 85] on button "Approve" at bounding box center [571, 77] width 41 height 14
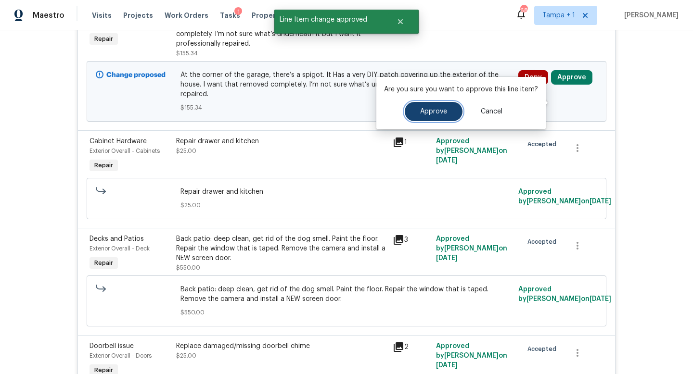
click at [443, 113] on span "Approve" at bounding box center [433, 111] width 27 height 7
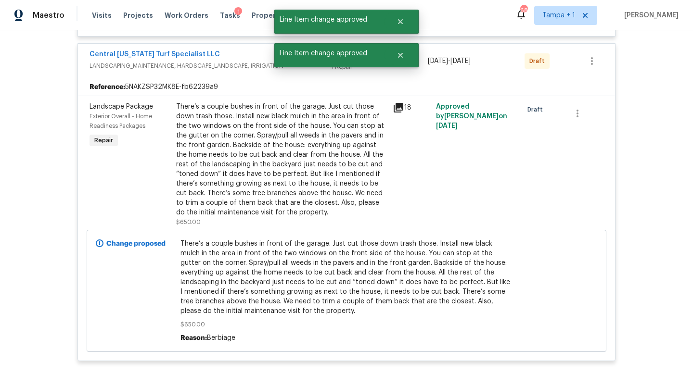
scroll to position [770, 0]
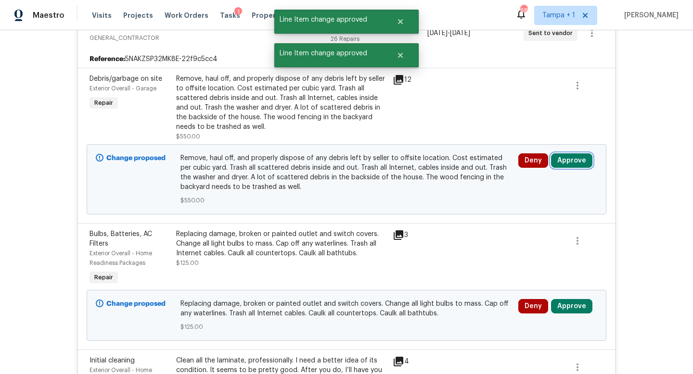
click at [570, 156] on button "Approve" at bounding box center [571, 161] width 41 height 14
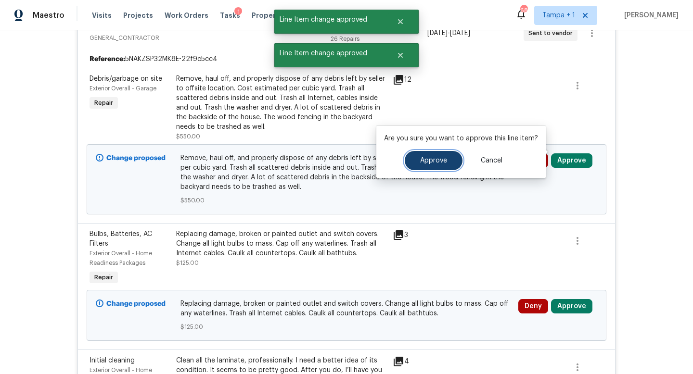
click at [430, 159] on span "Approve" at bounding box center [433, 160] width 27 height 7
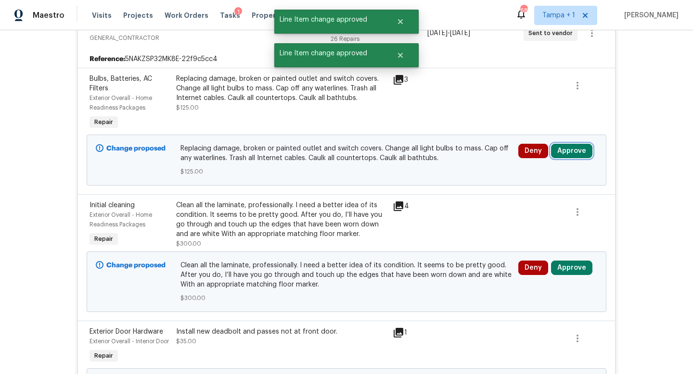
click at [570, 146] on button "Approve" at bounding box center [571, 151] width 41 height 14
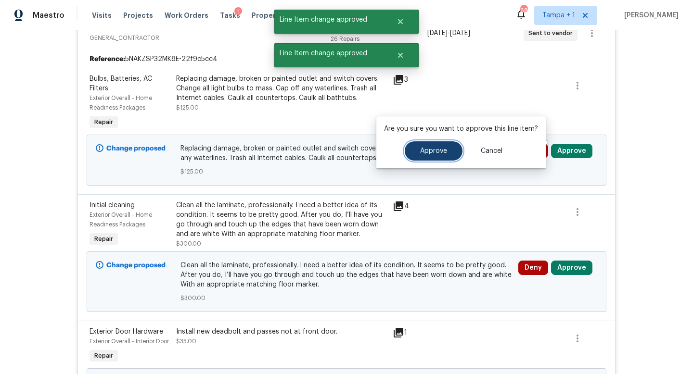
click at [444, 152] on span "Approve" at bounding box center [433, 151] width 27 height 7
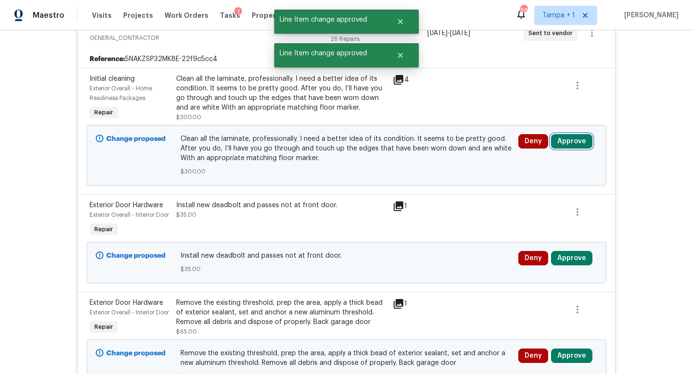
click at [567, 134] on button "Approve" at bounding box center [571, 141] width 41 height 14
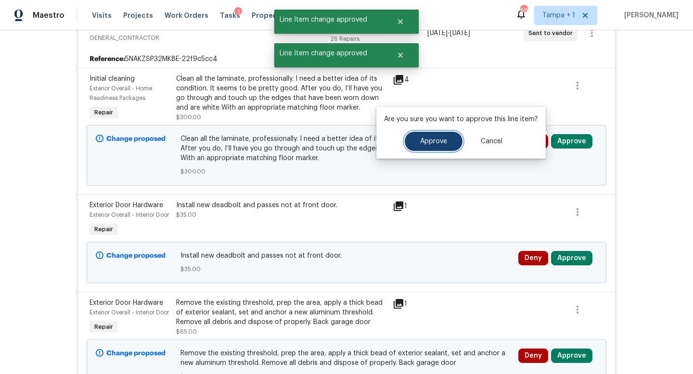
click at [437, 135] on button "Approve" at bounding box center [434, 141] width 58 height 19
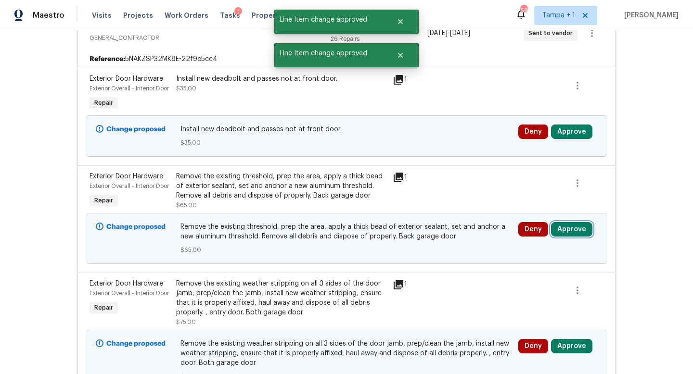
click at [567, 237] on button "Approve" at bounding box center [571, 229] width 41 height 14
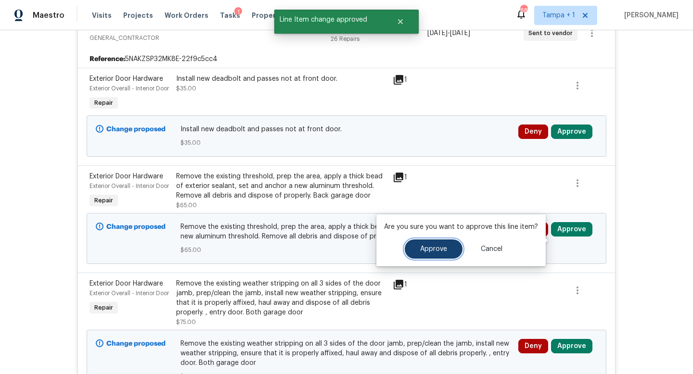
click at [433, 247] on span "Approve" at bounding box center [433, 249] width 27 height 7
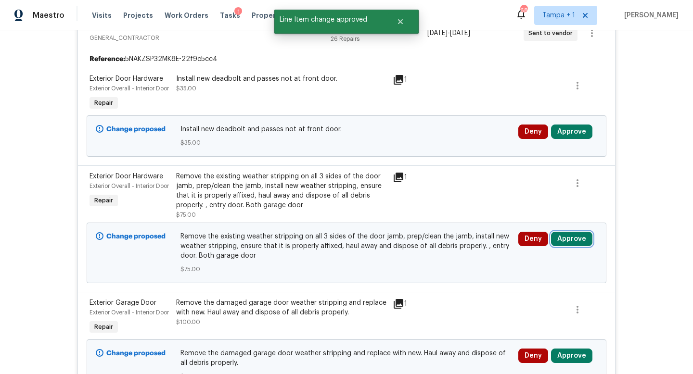
click at [566, 238] on button "Approve" at bounding box center [571, 239] width 41 height 14
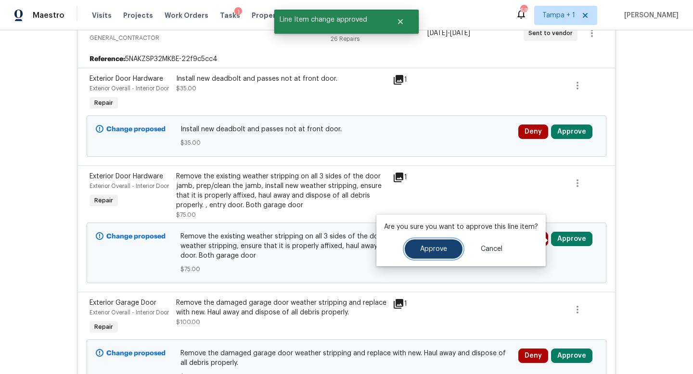
click at [423, 250] on span "Approve" at bounding box center [433, 249] width 27 height 7
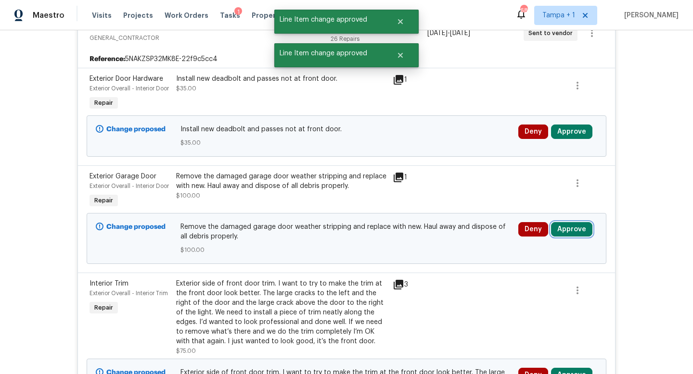
click at [571, 237] on button "Approve" at bounding box center [571, 229] width 41 height 14
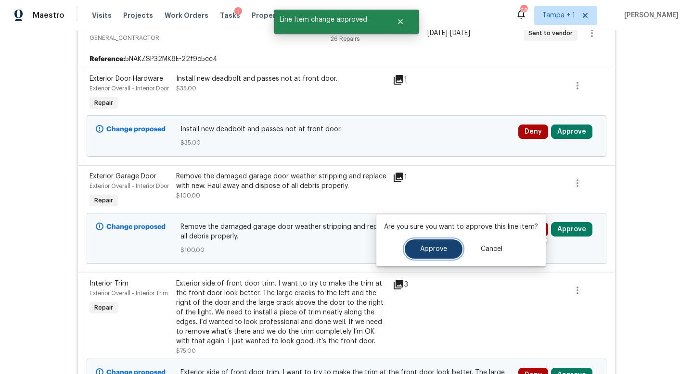
click at [425, 250] on span "Approve" at bounding box center [433, 249] width 27 height 7
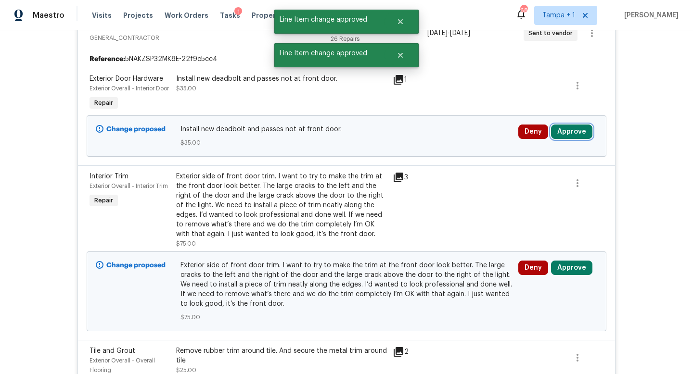
click at [569, 133] on button "Approve" at bounding box center [571, 132] width 41 height 14
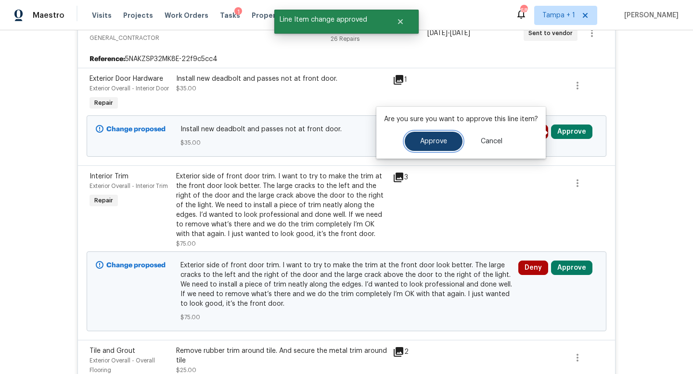
click at [430, 140] on span "Approve" at bounding box center [433, 141] width 27 height 7
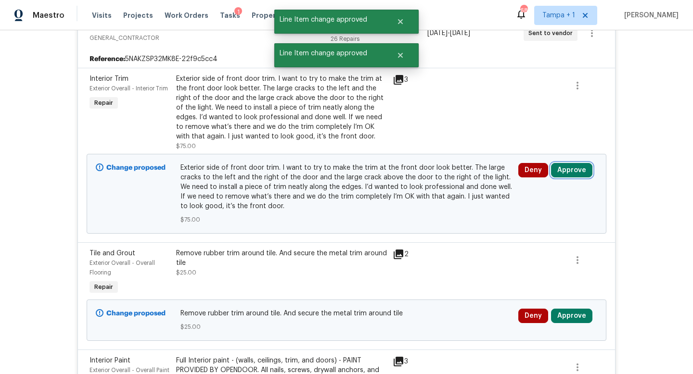
click at [567, 163] on button "Approve" at bounding box center [571, 170] width 41 height 14
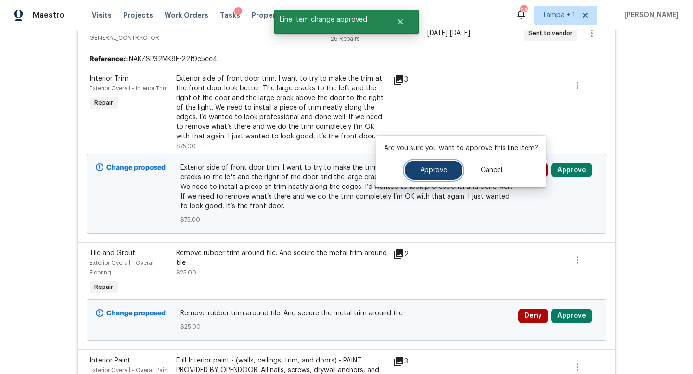
click at [432, 169] on span "Approve" at bounding box center [433, 170] width 27 height 7
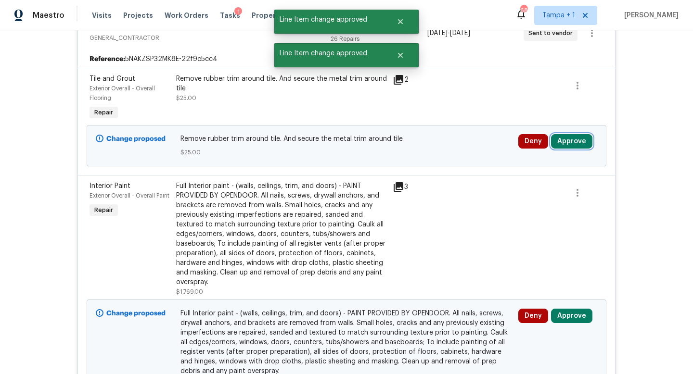
click at [576, 137] on button "Approve" at bounding box center [571, 141] width 41 height 14
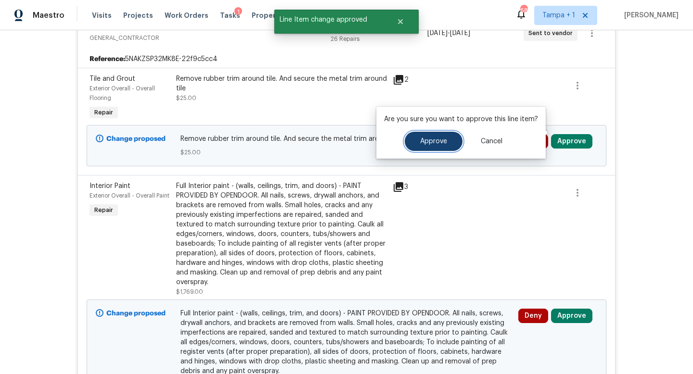
click at [442, 144] on span "Approve" at bounding box center [433, 141] width 27 height 7
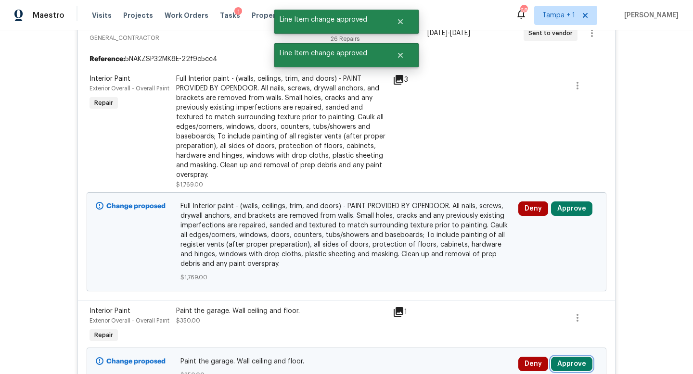
click at [573, 357] on button "Approve" at bounding box center [571, 364] width 41 height 14
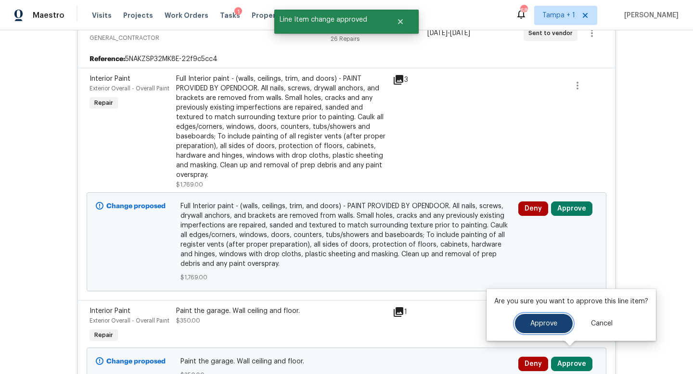
click at [531, 329] on button "Approve" at bounding box center [544, 323] width 58 height 19
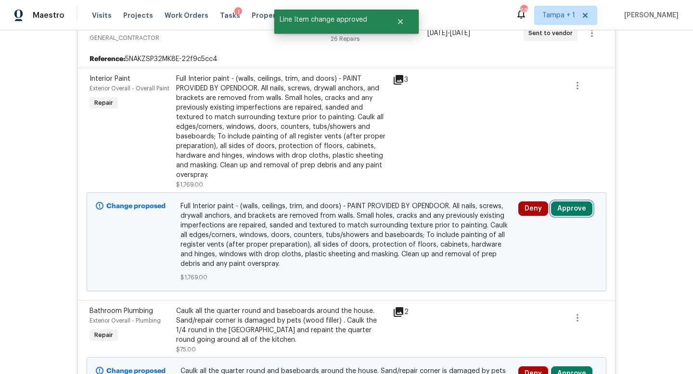
click at [568, 202] on button "Approve" at bounding box center [571, 209] width 41 height 14
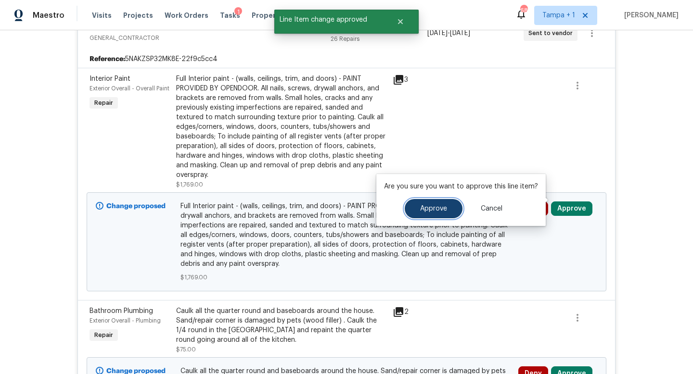
click at [439, 208] on span "Approve" at bounding box center [433, 209] width 27 height 7
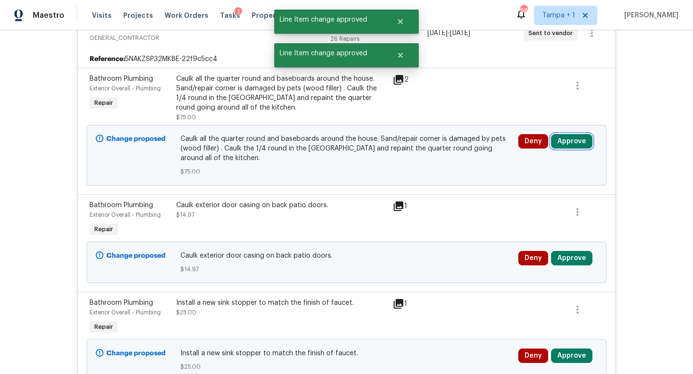
click at [563, 134] on button "Approve" at bounding box center [571, 141] width 41 height 14
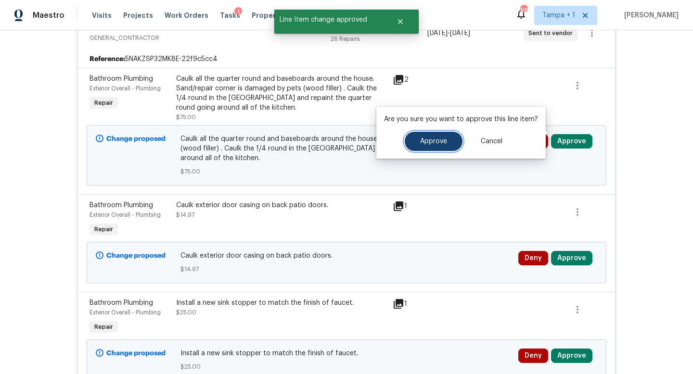
click at [428, 145] on button "Approve" at bounding box center [434, 141] width 58 height 19
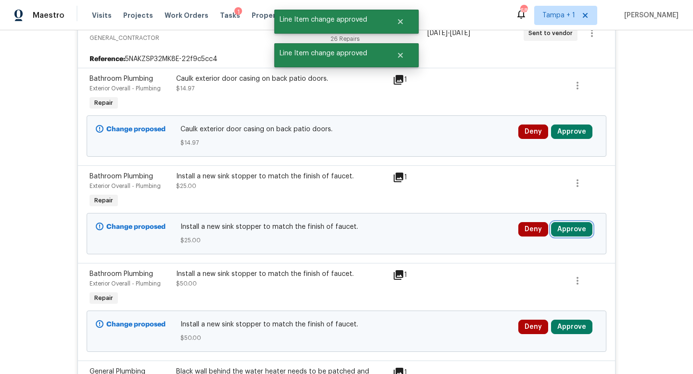
click at [570, 222] on button "Approve" at bounding box center [571, 229] width 41 height 14
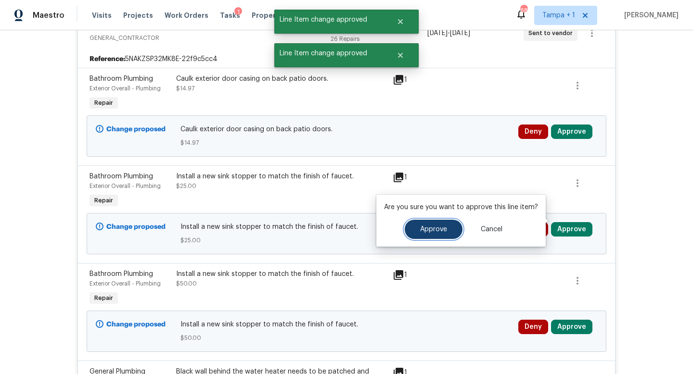
click at [438, 228] on span "Approve" at bounding box center [433, 229] width 27 height 7
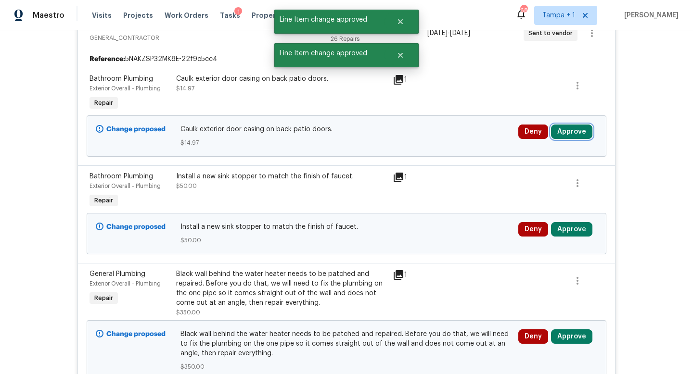
click at [566, 126] on button "Approve" at bounding box center [571, 132] width 41 height 14
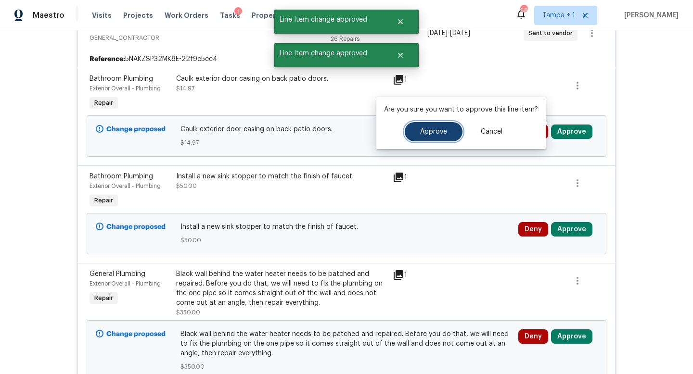
click at [420, 134] on span "Approve" at bounding box center [433, 132] width 27 height 7
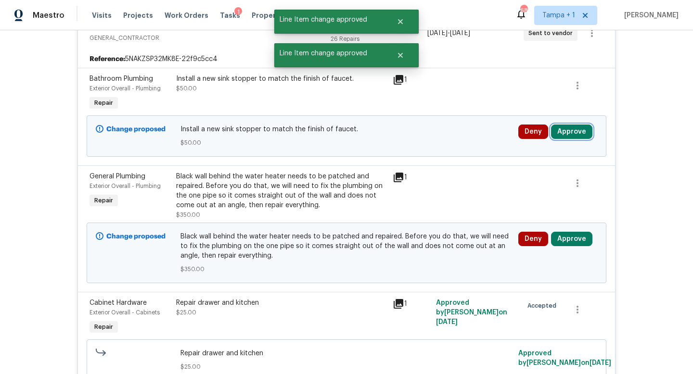
click at [566, 125] on button "Approve" at bounding box center [571, 132] width 41 height 14
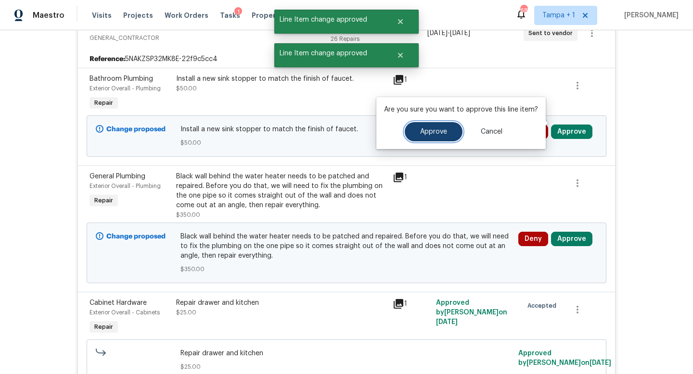
click at [429, 126] on button "Approve" at bounding box center [434, 131] width 58 height 19
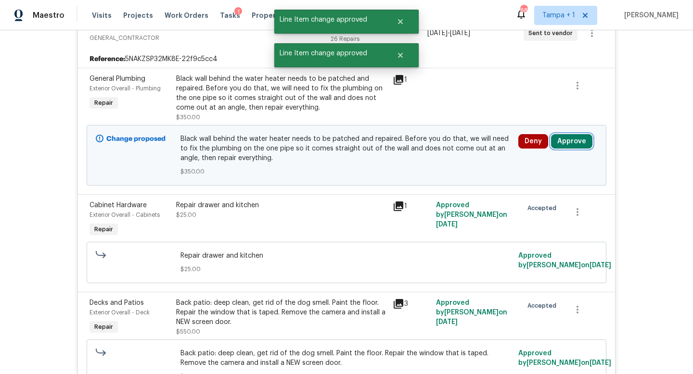
click at [572, 134] on button "Approve" at bounding box center [571, 141] width 41 height 14
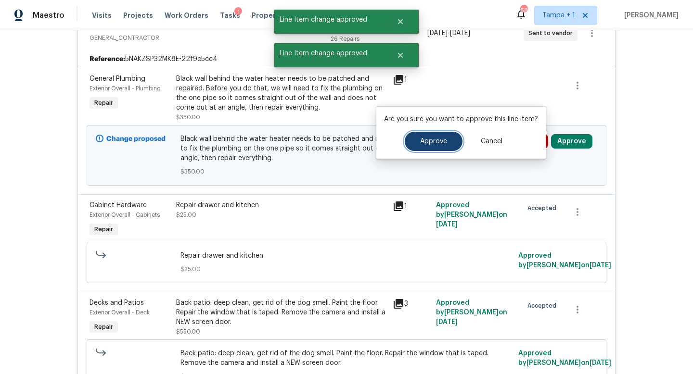
click at [430, 142] on span "Approve" at bounding box center [433, 141] width 27 height 7
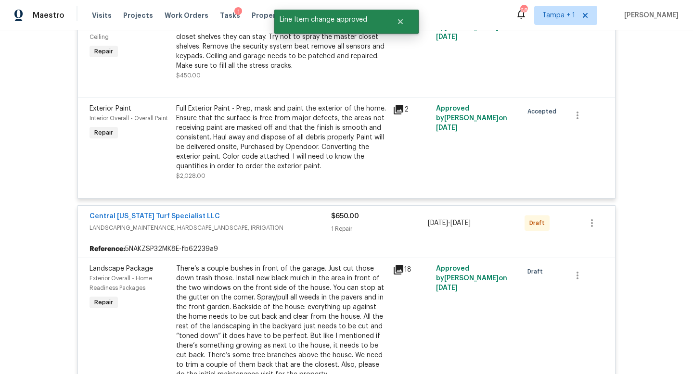
scroll to position [2583, 0]
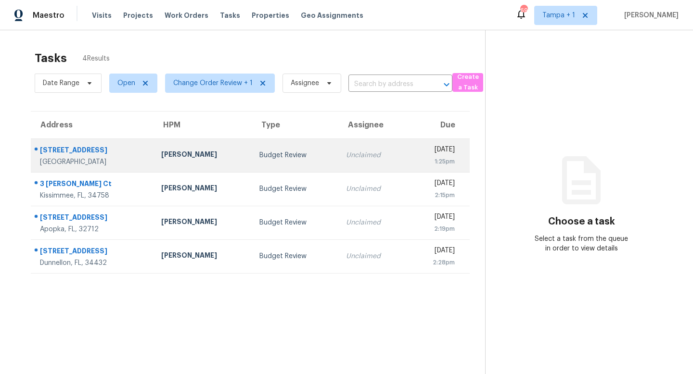
click at [142, 147] on div "[STREET_ADDRESS]" at bounding box center [93, 151] width 106 height 12
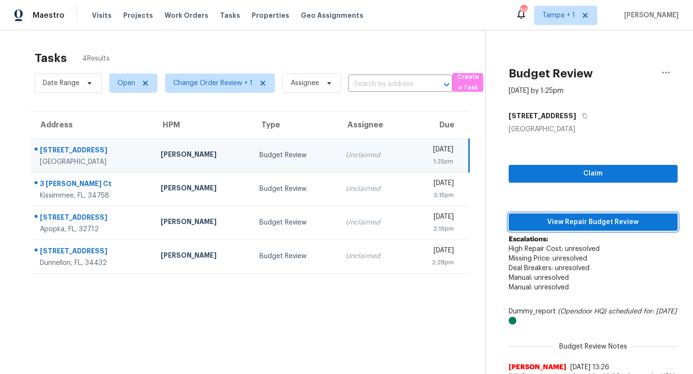
click at [592, 226] on span "View Repair Budget Review" at bounding box center [593, 223] width 154 height 12
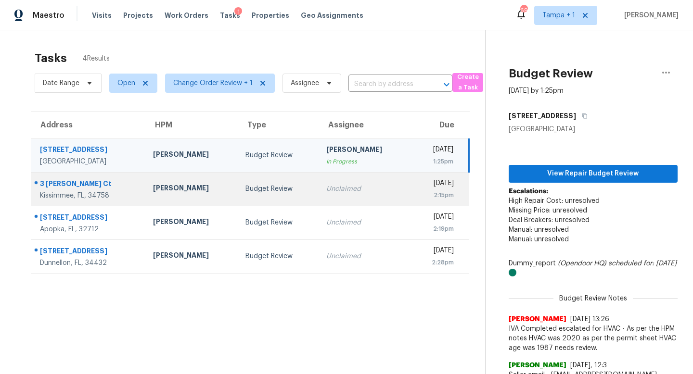
click at [354, 189] on div "Unclaimed" at bounding box center [364, 189] width 77 height 10
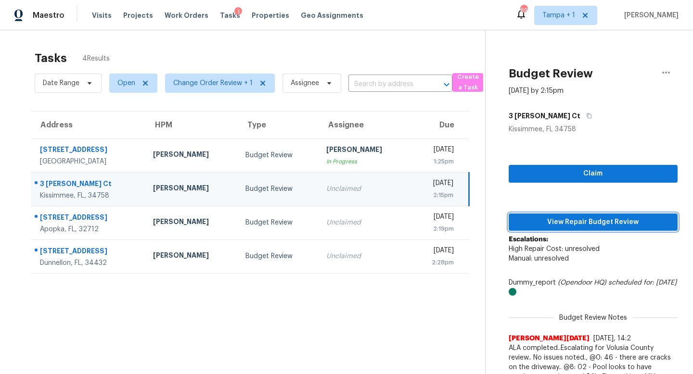
click at [577, 220] on span "View Repair Budget Review" at bounding box center [593, 223] width 154 height 12
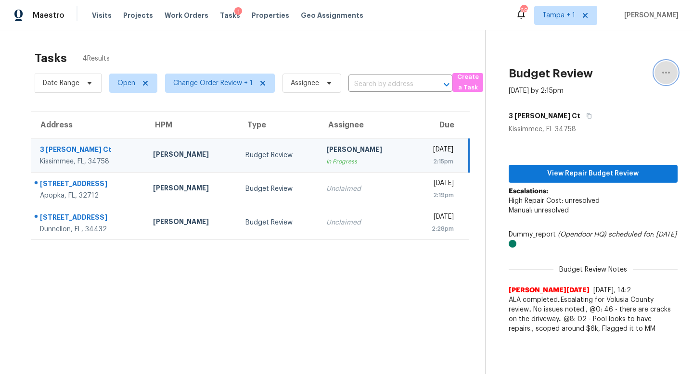
click at [671, 72] on icon "button" at bounding box center [666, 73] width 12 height 12
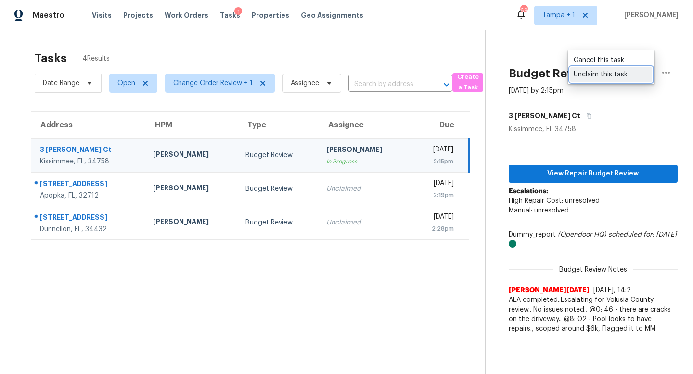
click at [604, 74] on div "Unclaim this task" at bounding box center [611, 75] width 75 height 10
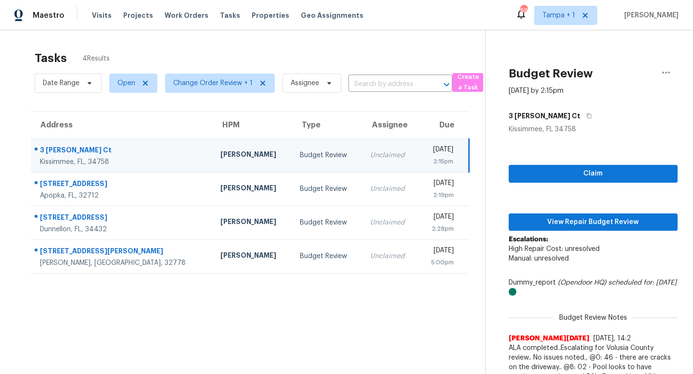
click at [302, 164] on td "Budget Review" at bounding box center [327, 156] width 70 height 34
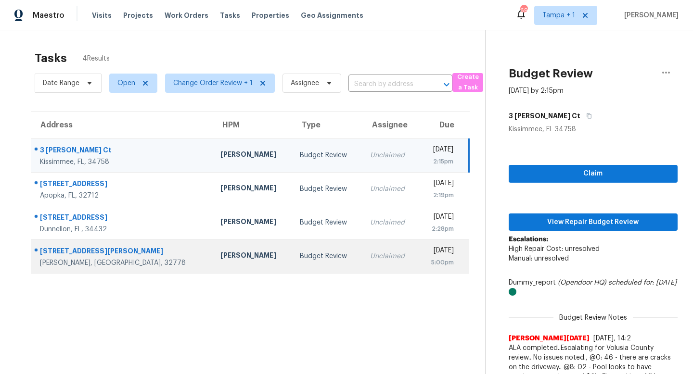
click at [362, 254] on td "Unclaimed" at bounding box center [390, 257] width 56 height 34
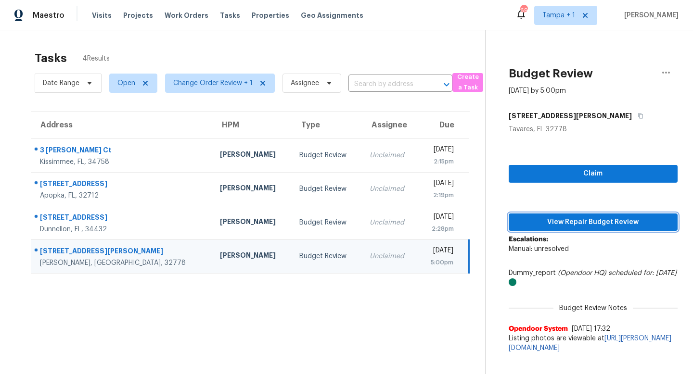
click at [586, 217] on span "View Repair Budget Review" at bounding box center [593, 223] width 154 height 12
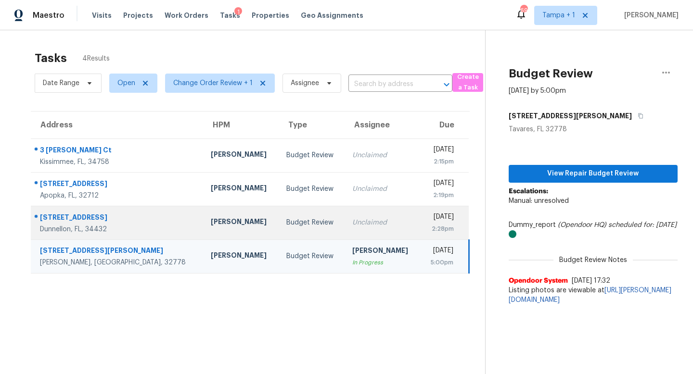
click at [428, 219] on div "[DATE]" at bounding box center [441, 218] width 26 height 12
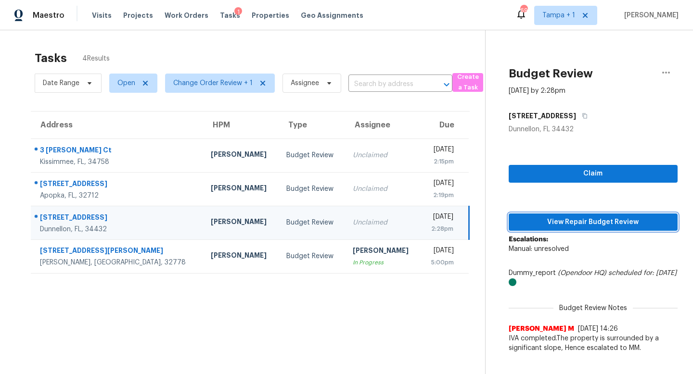
click at [576, 222] on span "View Repair Budget Review" at bounding box center [593, 223] width 154 height 12
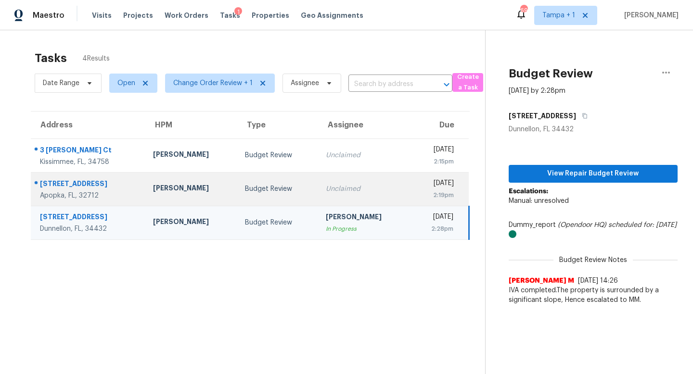
click at [340, 194] on td "Unclaimed" at bounding box center [364, 189] width 92 height 34
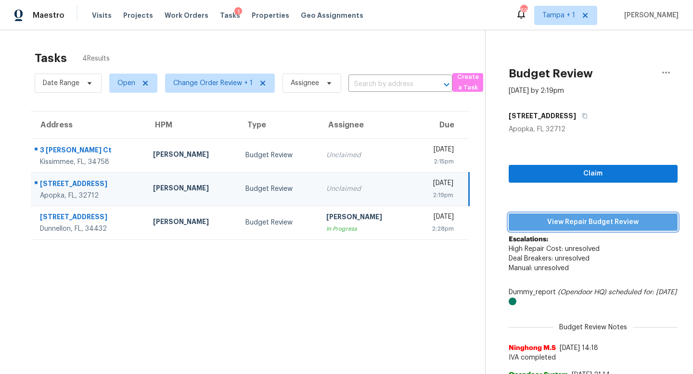
click at [571, 222] on span "View Repair Budget Review" at bounding box center [593, 223] width 154 height 12
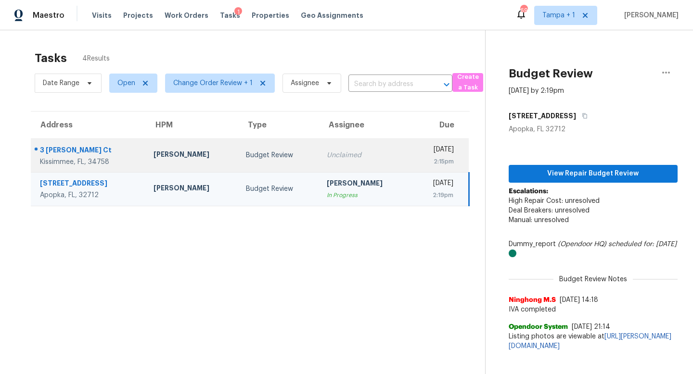
click at [344, 155] on div "Unclaimed" at bounding box center [365, 156] width 77 height 10
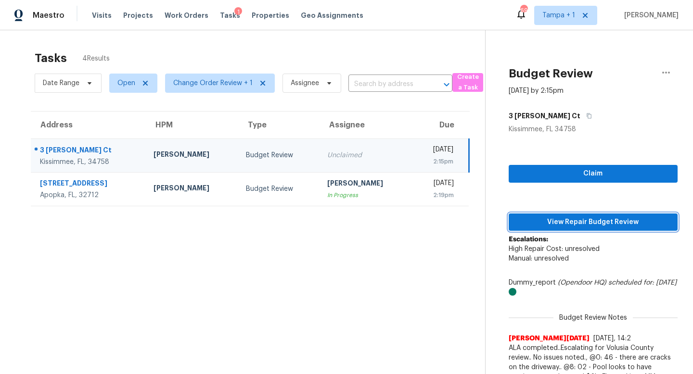
click at [580, 224] on span "View Repair Budget Review" at bounding box center [593, 223] width 154 height 12
